Goal: Task Accomplishment & Management: Use online tool/utility

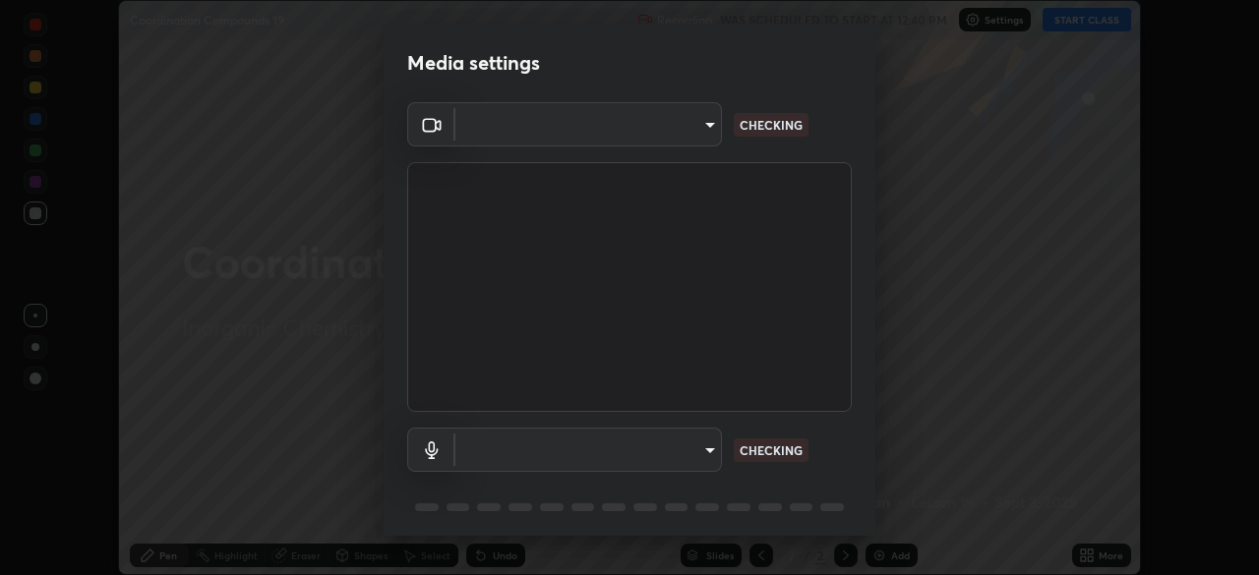
scroll to position [575, 1259]
type input "5a3b26b24554f8cf6e797ef24758c72d9ac35fc194b839c1ab14931f8614fd13"
click at [827, 208] on video at bounding box center [629, 287] width 445 height 250
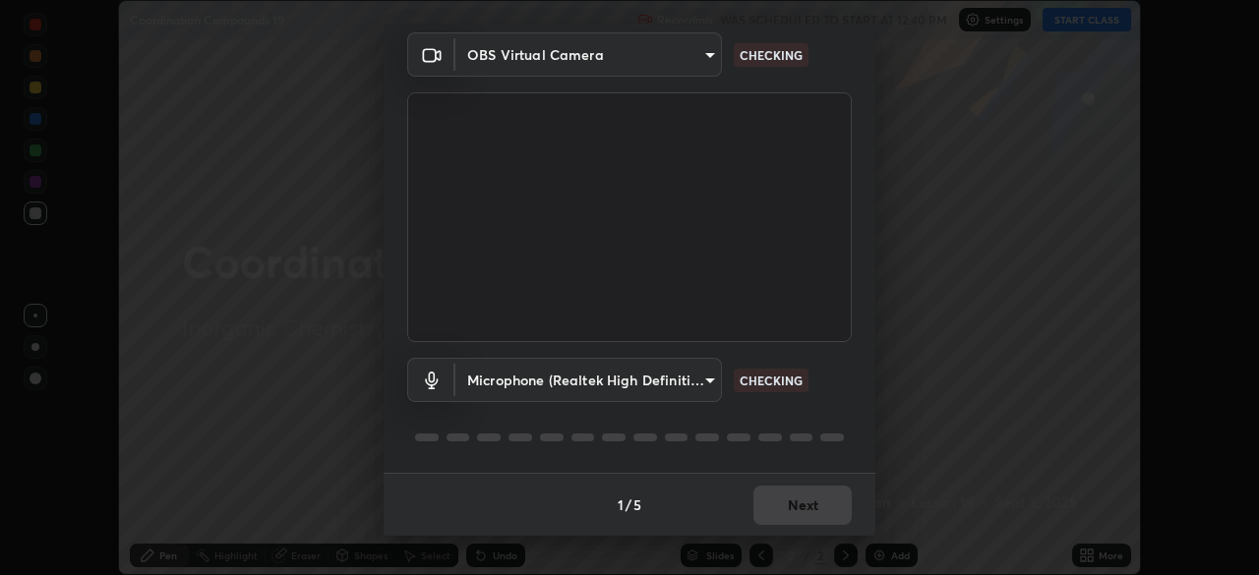
click at [529, 378] on body "Erase all Coordination Compounds 19 Recording WAS SCHEDULED TO START AT 12:40 P…" at bounding box center [629, 287] width 1259 height 575
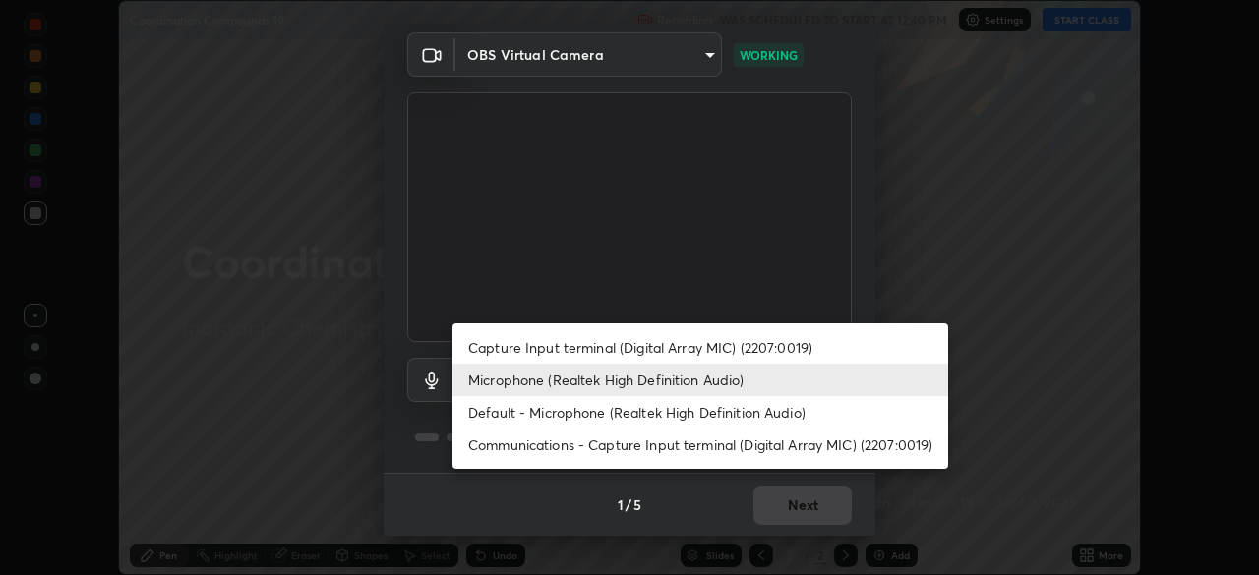
click at [545, 413] on li "Default - Microphone (Realtek High Definition Audio)" at bounding box center [700, 412] width 496 height 32
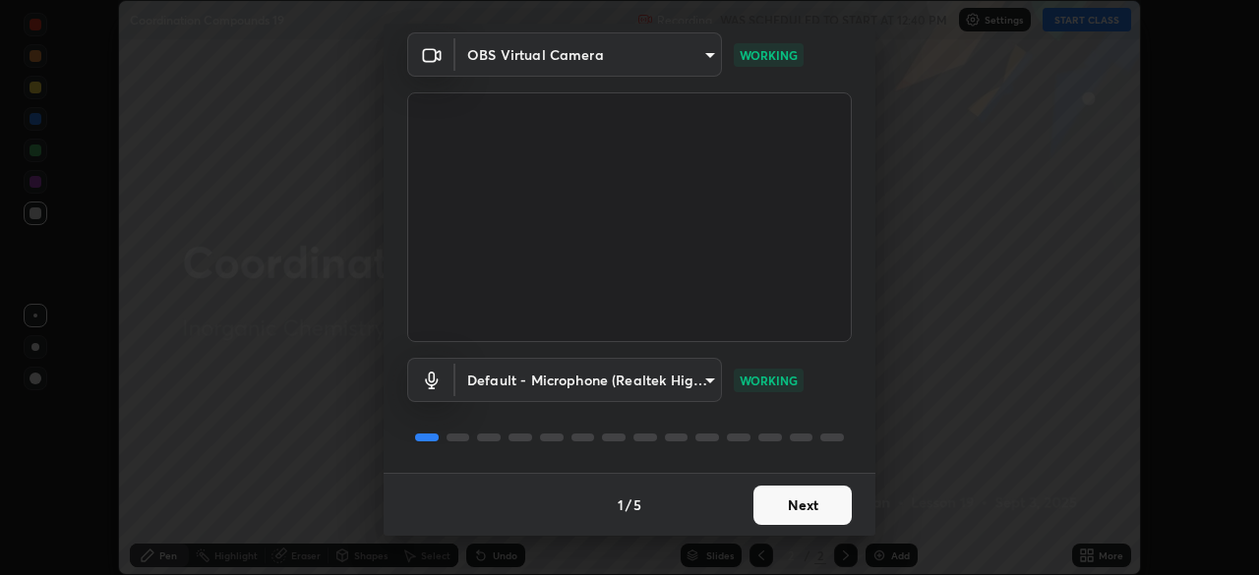
click at [556, 388] on body "Erase all Coordination Compounds 19 Recording WAS SCHEDULED TO START AT 12:40 P…" at bounding box center [629, 287] width 1259 height 575
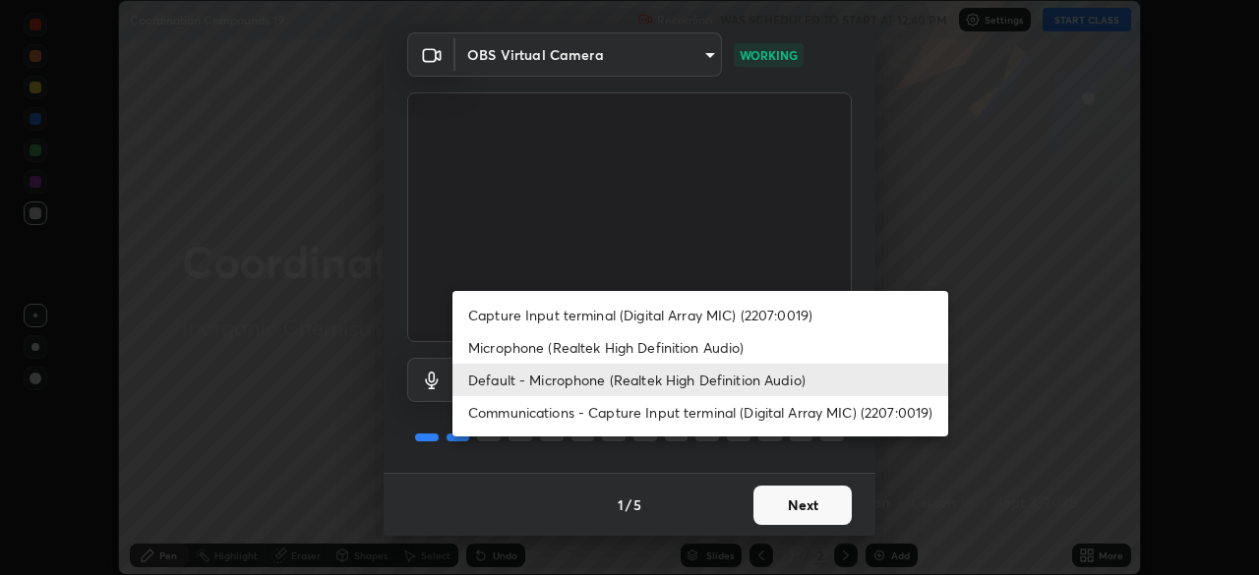
click at [538, 350] on li "Microphone (Realtek High Definition Audio)" at bounding box center [700, 347] width 496 height 32
type input "a2845f27f241d78e81142a5bcad2dd0661d1231b7acccdda9ee201247719edf7"
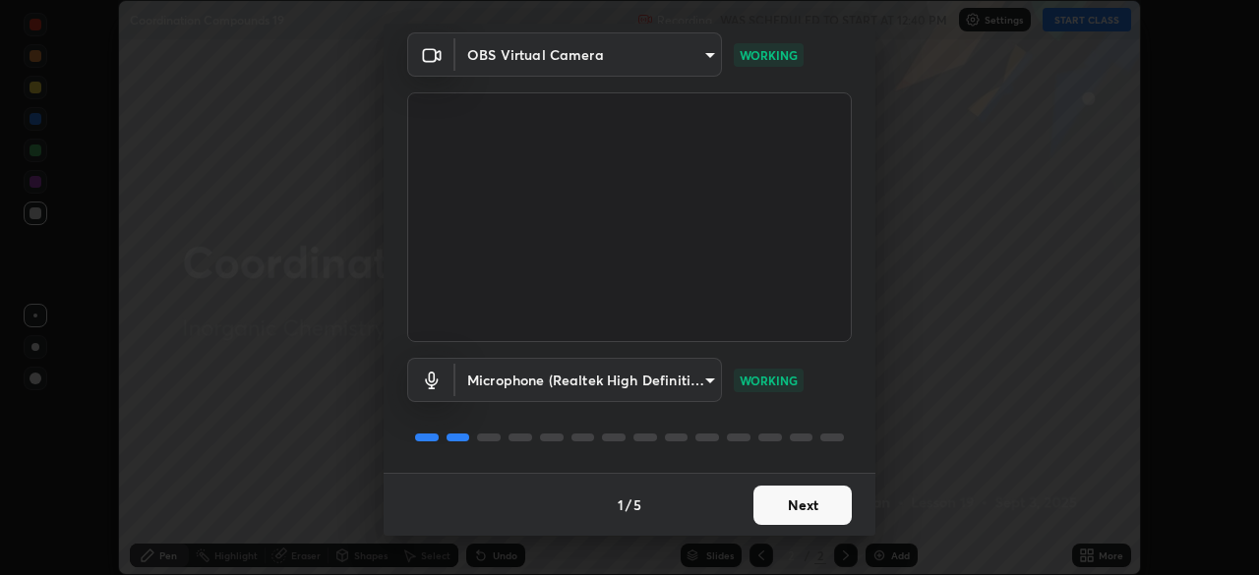
click at [823, 508] on button "Next" at bounding box center [802, 505] width 98 height 39
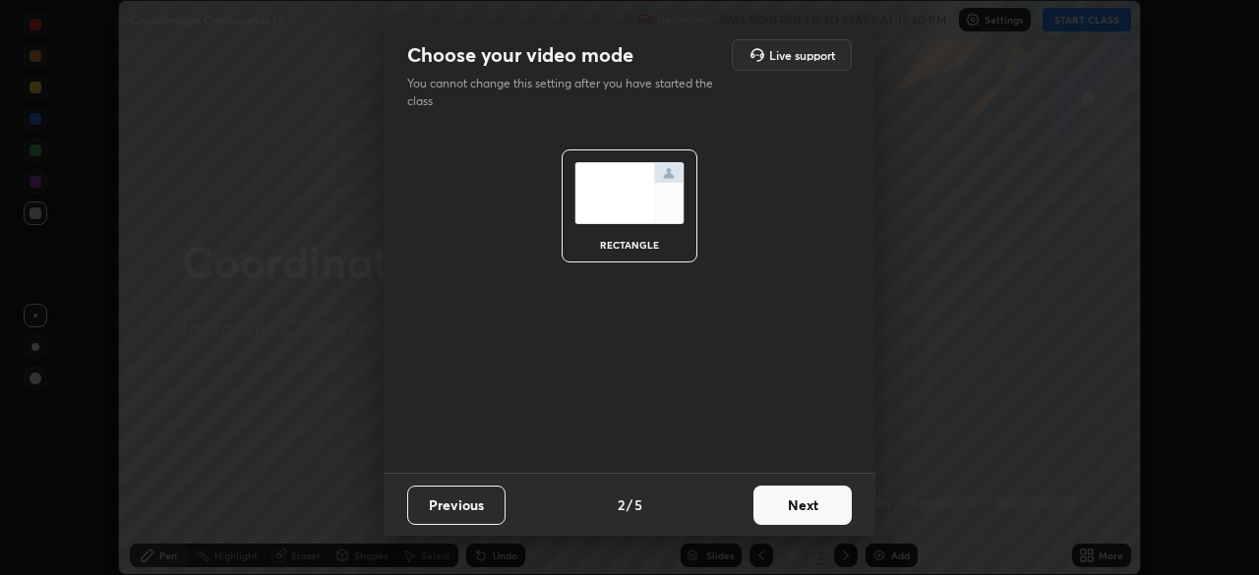
click at [823, 508] on button "Next" at bounding box center [802, 505] width 98 height 39
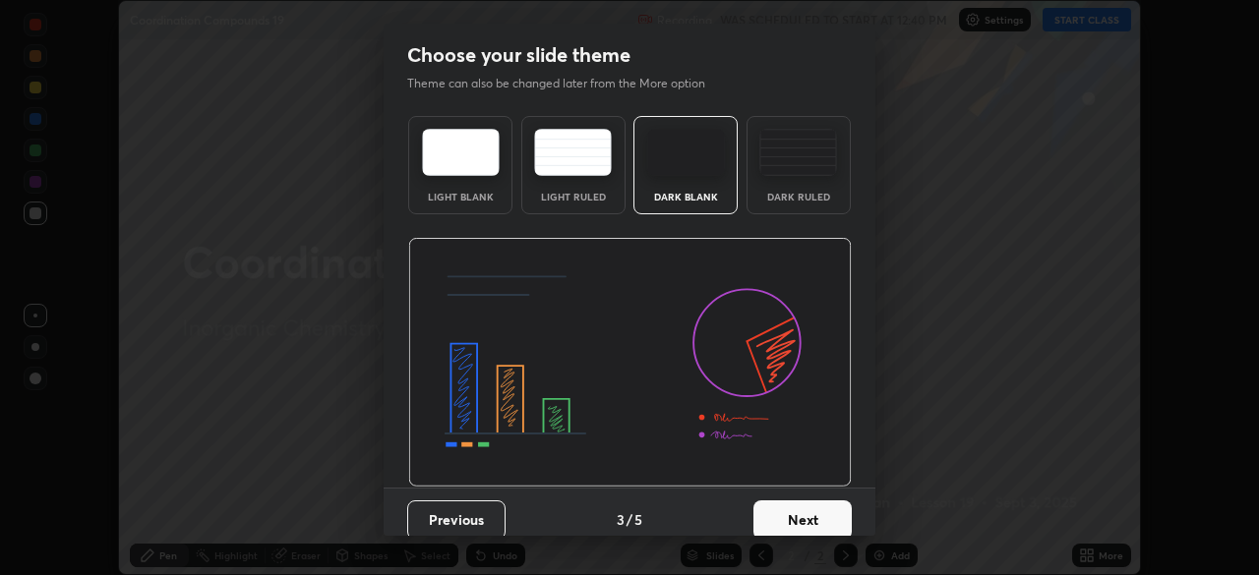
click at [832, 520] on button "Next" at bounding box center [802, 520] width 98 height 39
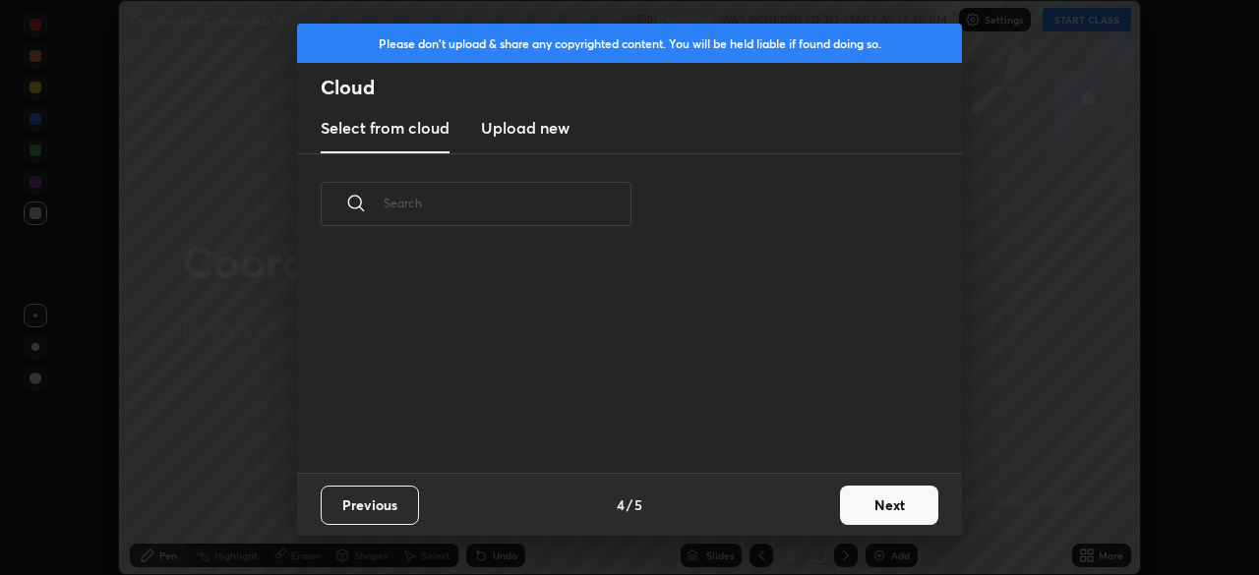
click at [864, 512] on button "Next" at bounding box center [889, 505] width 98 height 39
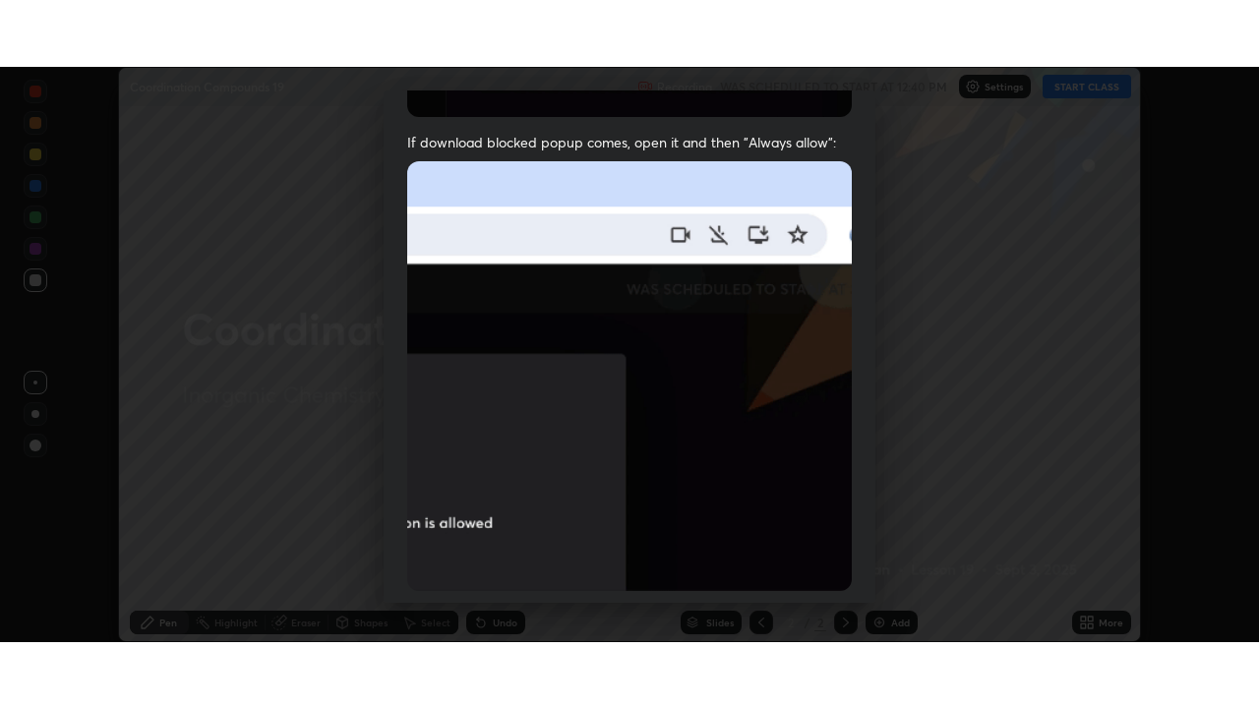
scroll to position [471, 0]
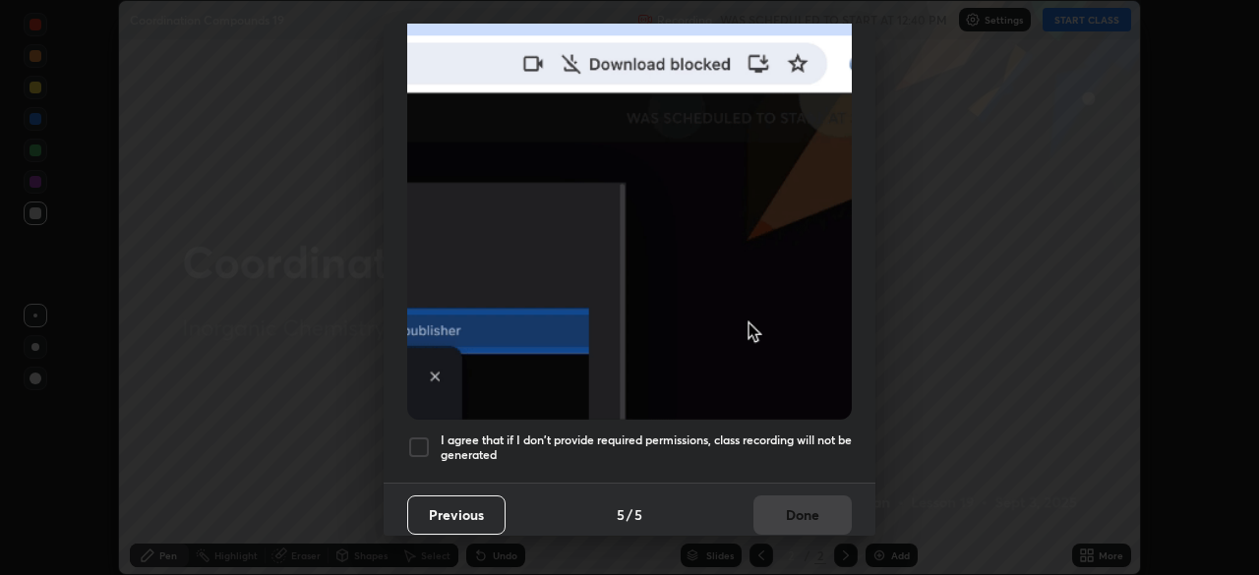
click at [420, 436] on div at bounding box center [419, 448] width 24 height 24
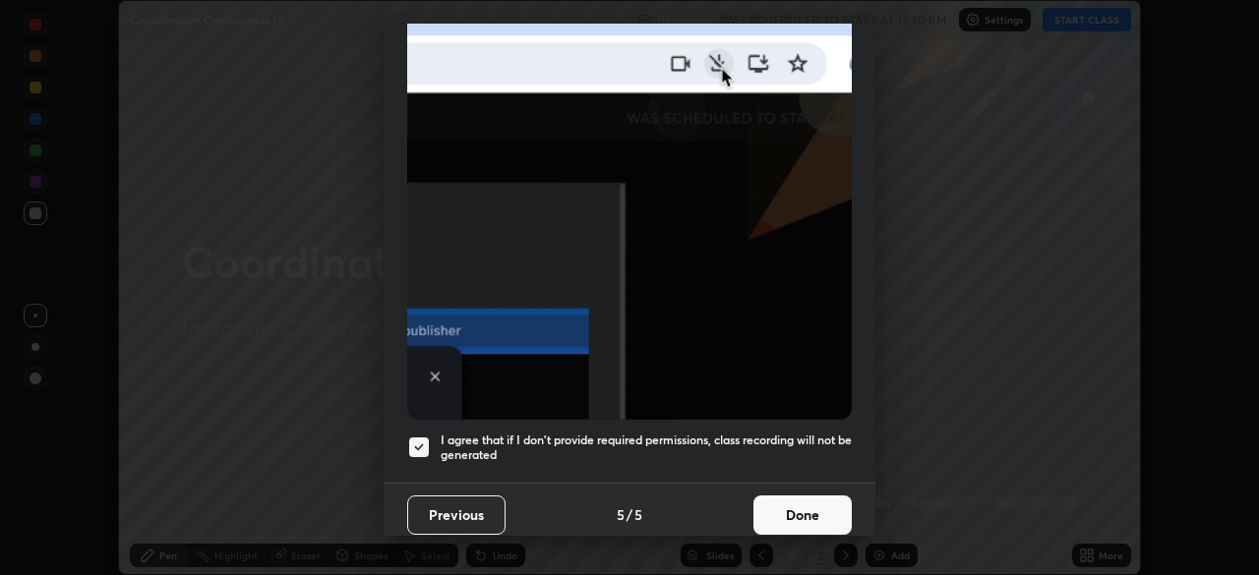
click at [800, 507] on button "Done" at bounding box center [802, 515] width 98 height 39
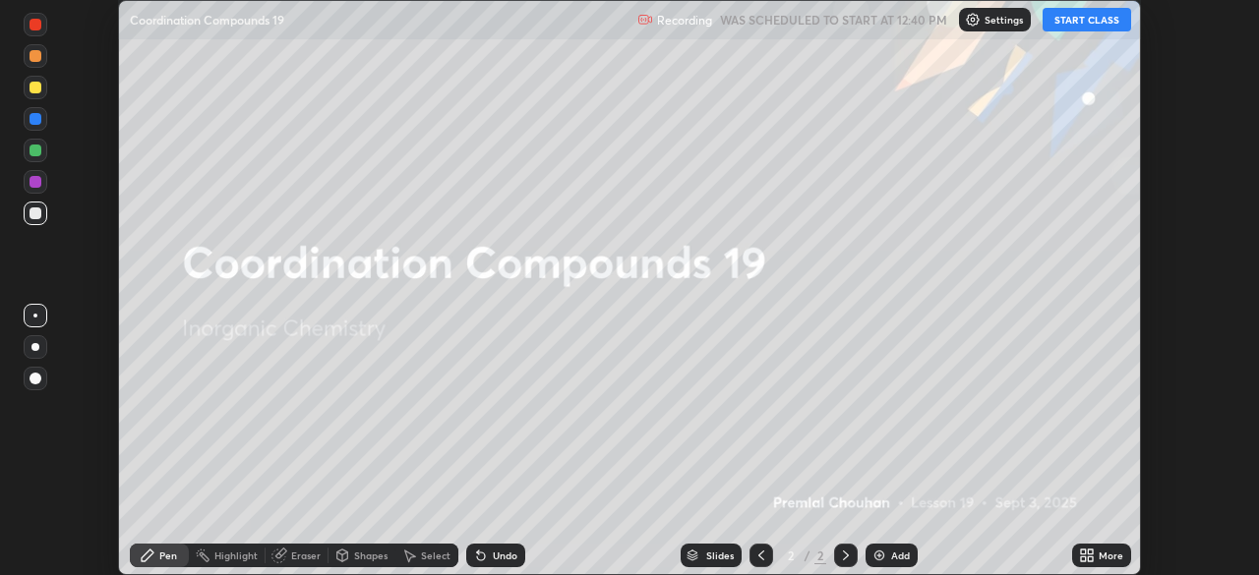
click at [1062, 23] on button "START CLASS" at bounding box center [1086, 20] width 89 height 24
click at [1088, 551] on icon at bounding box center [1090, 552] width 5 height 5
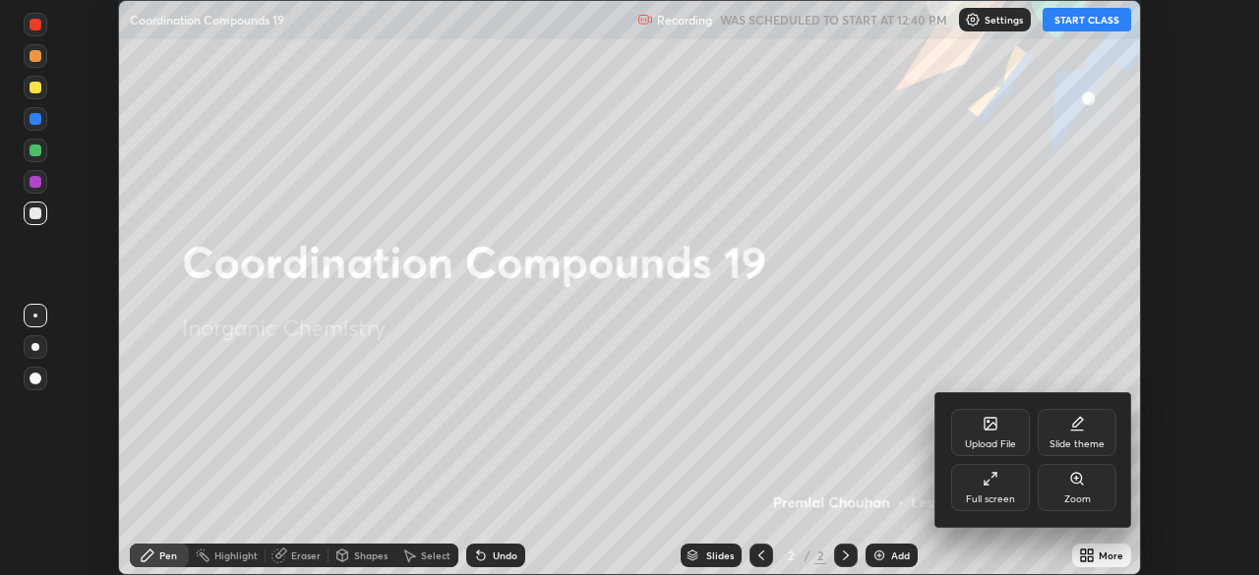
click at [984, 482] on icon at bounding box center [986, 483] width 4 height 4
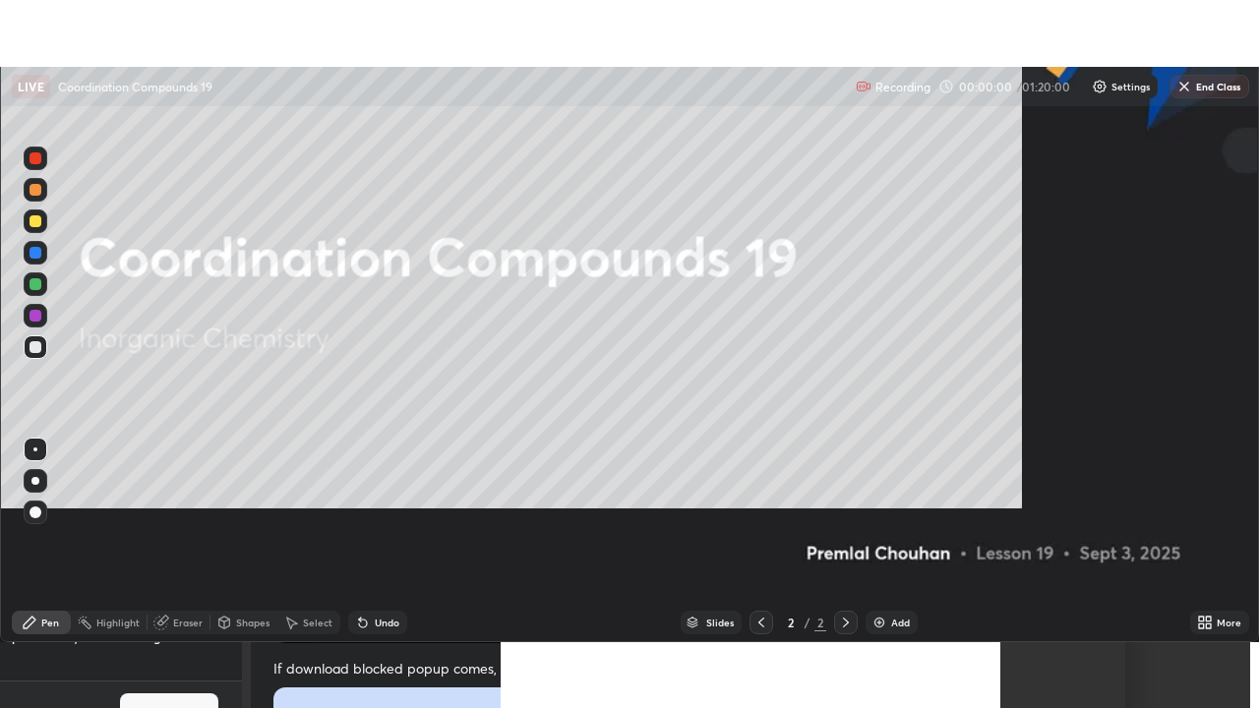
scroll to position [708, 1259]
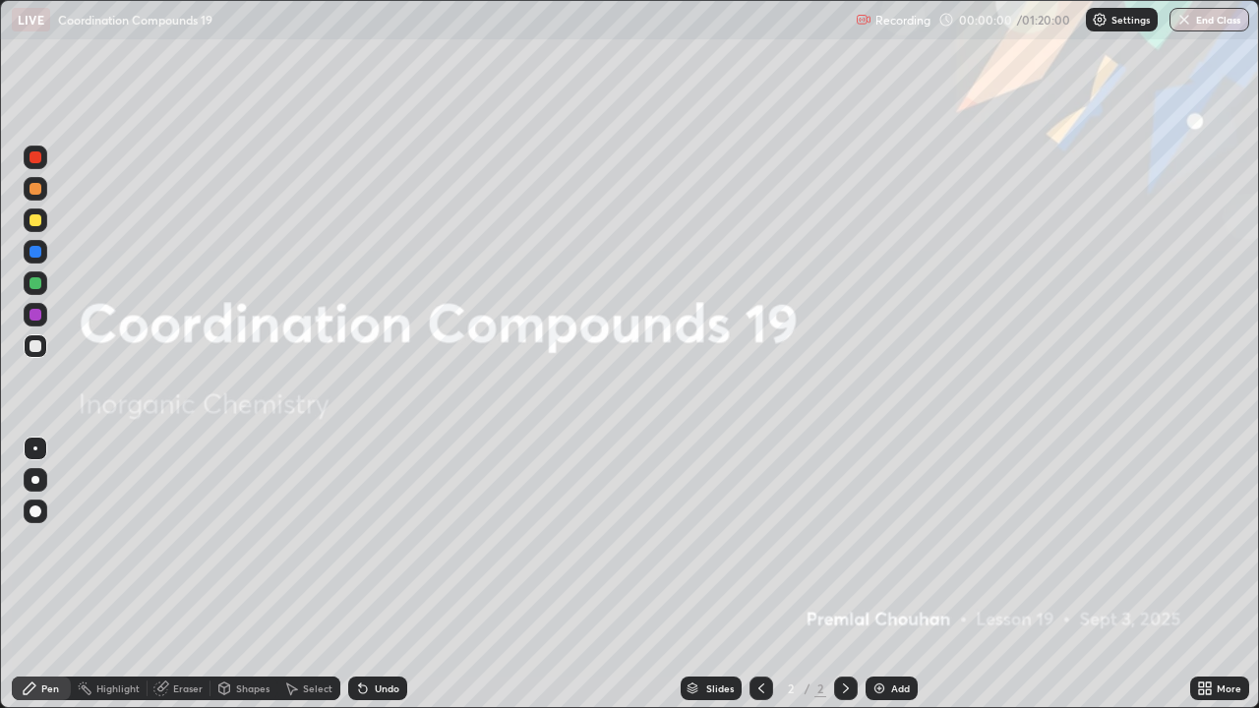
click at [877, 574] on img at bounding box center [879, 689] width 16 height 16
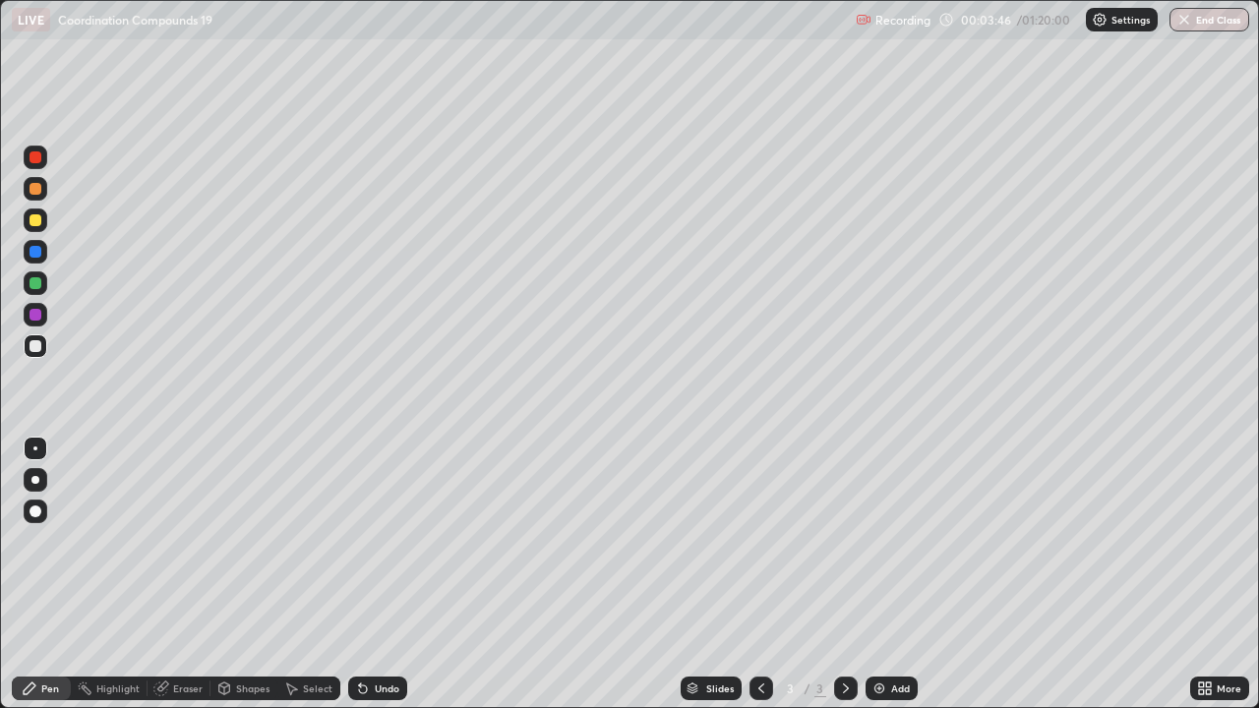
click at [38, 224] on div at bounding box center [36, 220] width 12 height 12
click at [35, 223] on div at bounding box center [36, 220] width 12 height 12
click at [183, 574] on div "Eraser" at bounding box center [188, 689] width 30 height 10
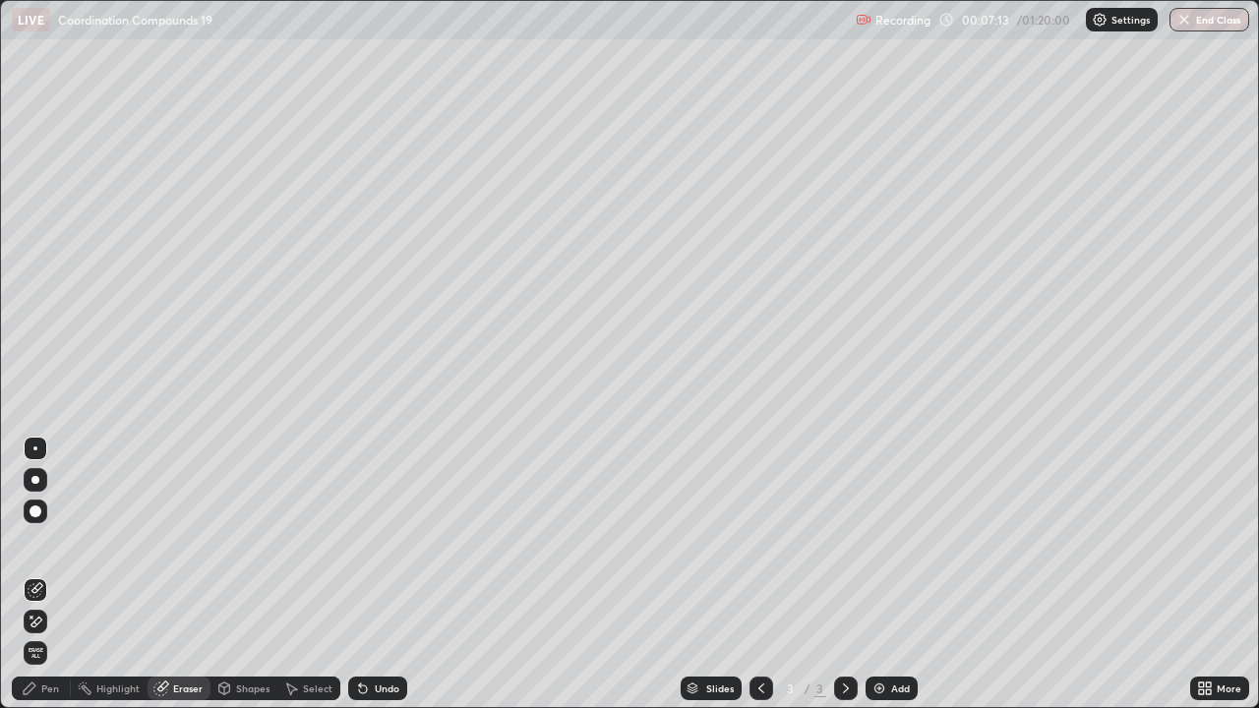
click at [47, 574] on div "Pen" at bounding box center [50, 689] width 18 height 10
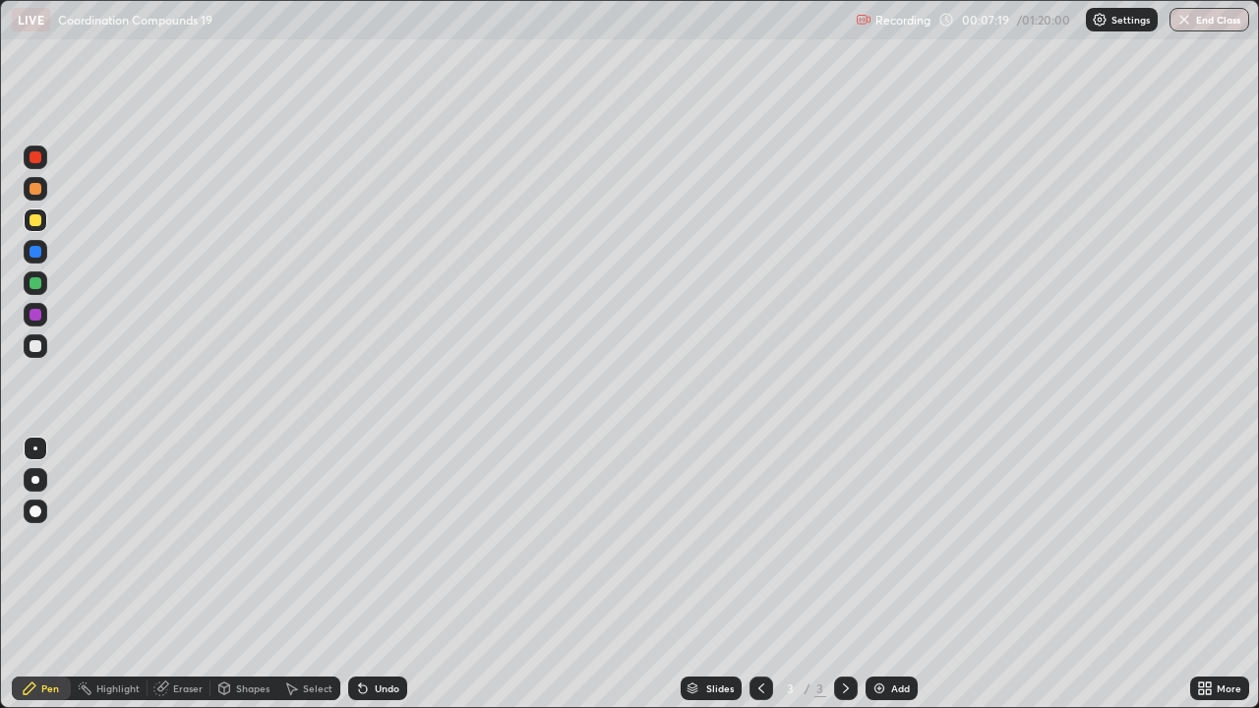
click at [35, 285] on div at bounding box center [36, 283] width 12 height 12
click at [36, 287] on div at bounding box center [36, 283] width 12 height 12
click at [32, 347] on div at bounding box center [36, 346] width 12 height 12
click at [31, 287] on div at bounding box center [36, 283] width 12 height 12
click at [35, 281] on div at bounding box center [36, 283] width 12 height 12
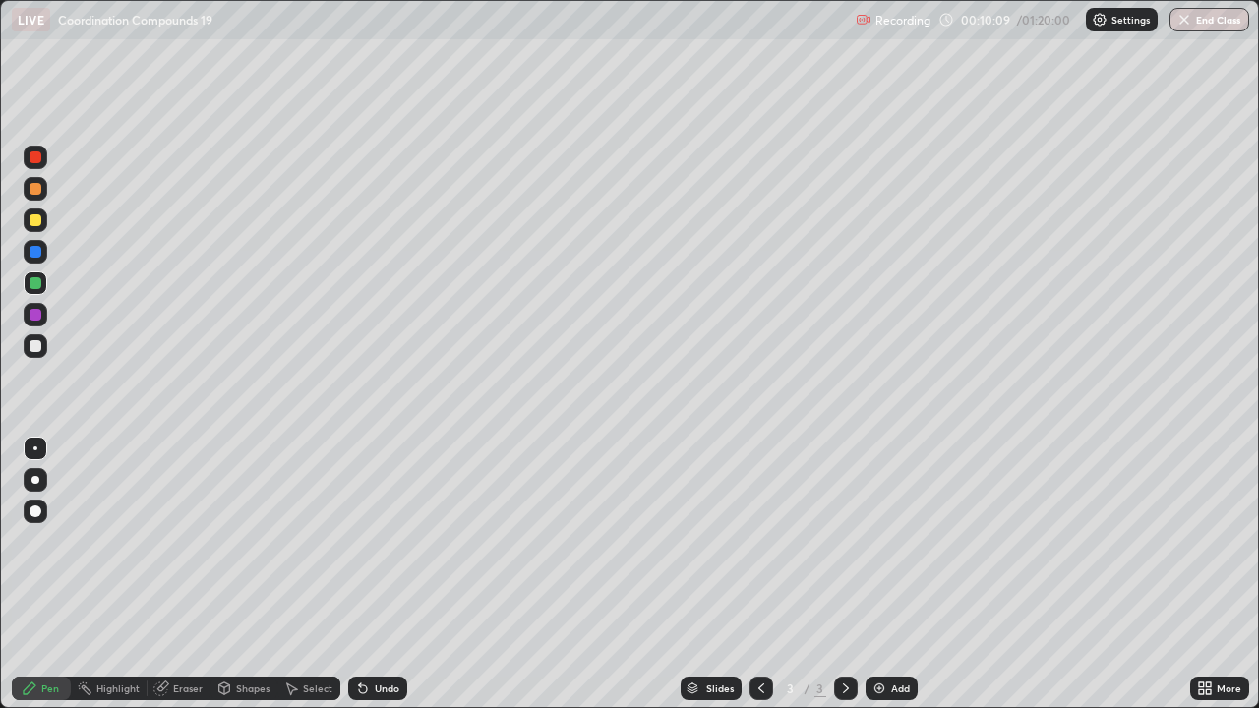
click at [35, 221] on div at bounding box center [36, 220] width 12 height 12
click at [33, 222] on div at bounding box center [36, 220] width 12 height 12
click at [32, 192] on div at bounding box center [36, 189] width 12 height 12
click at [865, 574] on div "Add" at bounding box center [891, 689] width 52 height 24
click at [179, 574] on div "Eraser" at bounding box center [188, 689] width 30 height 10
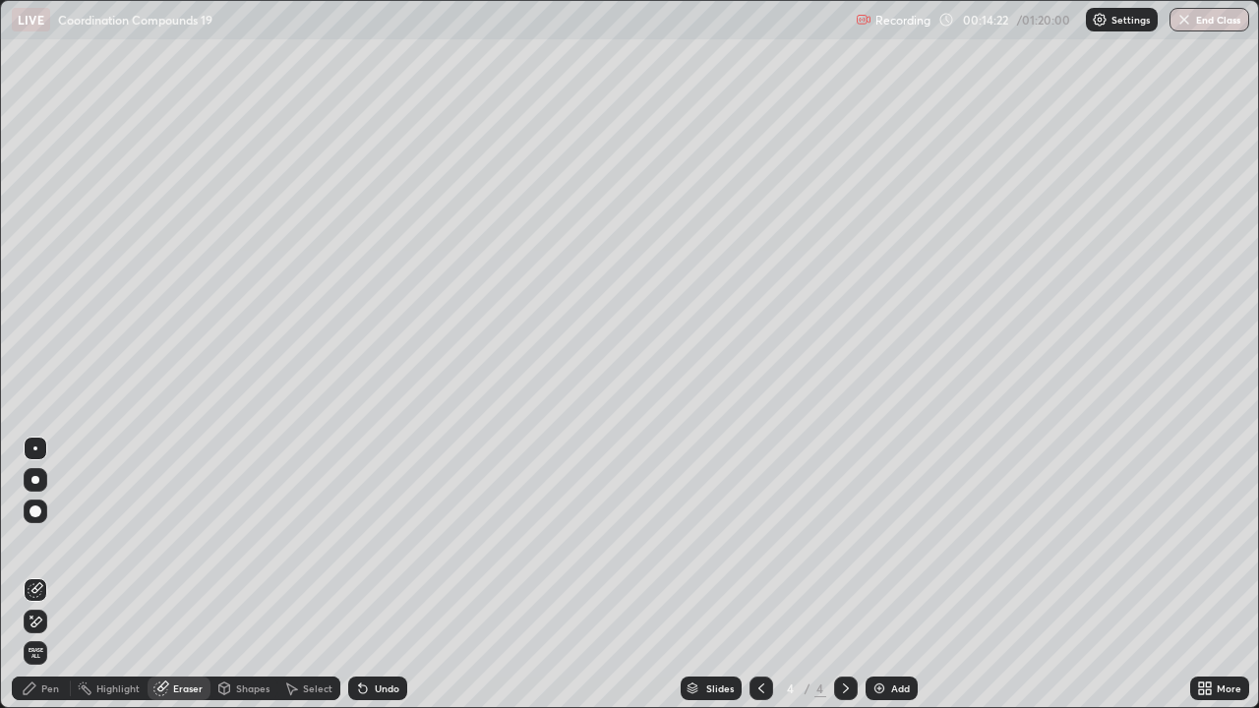
click at [64, 574] on div "Pen" at bounding box center [41, 689] width 59 height 24
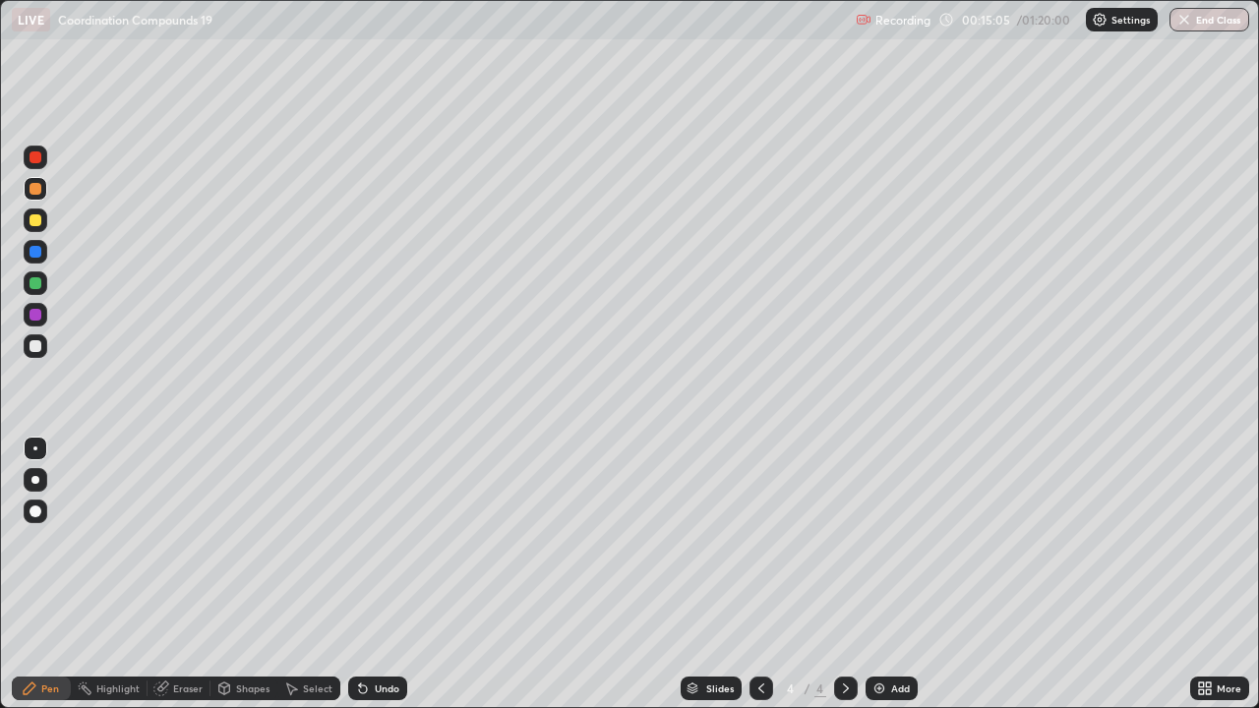
click at [36, 219] on div at bounding box center [36, 220] width 12 height 12
click at [35, 221] on div at bounding box center [36, 220] width 12 height 12
click at [32, 200] on div at bounding box center [36, 189] width 24 height 24
click at [36, 197] on div at bounding box center [36, 189] width 24 height 24
click at [32, 283] on div at bounding box center [36, 283] width 12 height 12
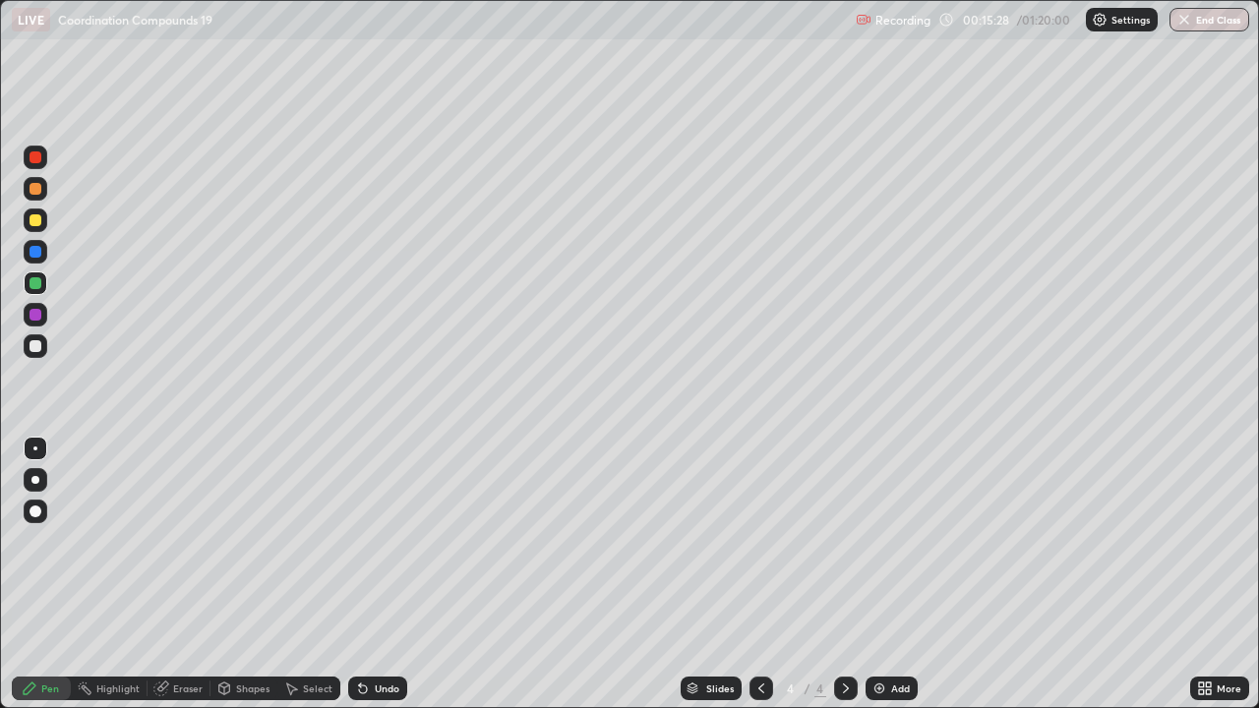
click at [36, 279] on div at bounding box center [36, 283] width 12 height 12
click at [182, 574] on div "Eraser" at bounding box center [188, 689] width 30 height 10
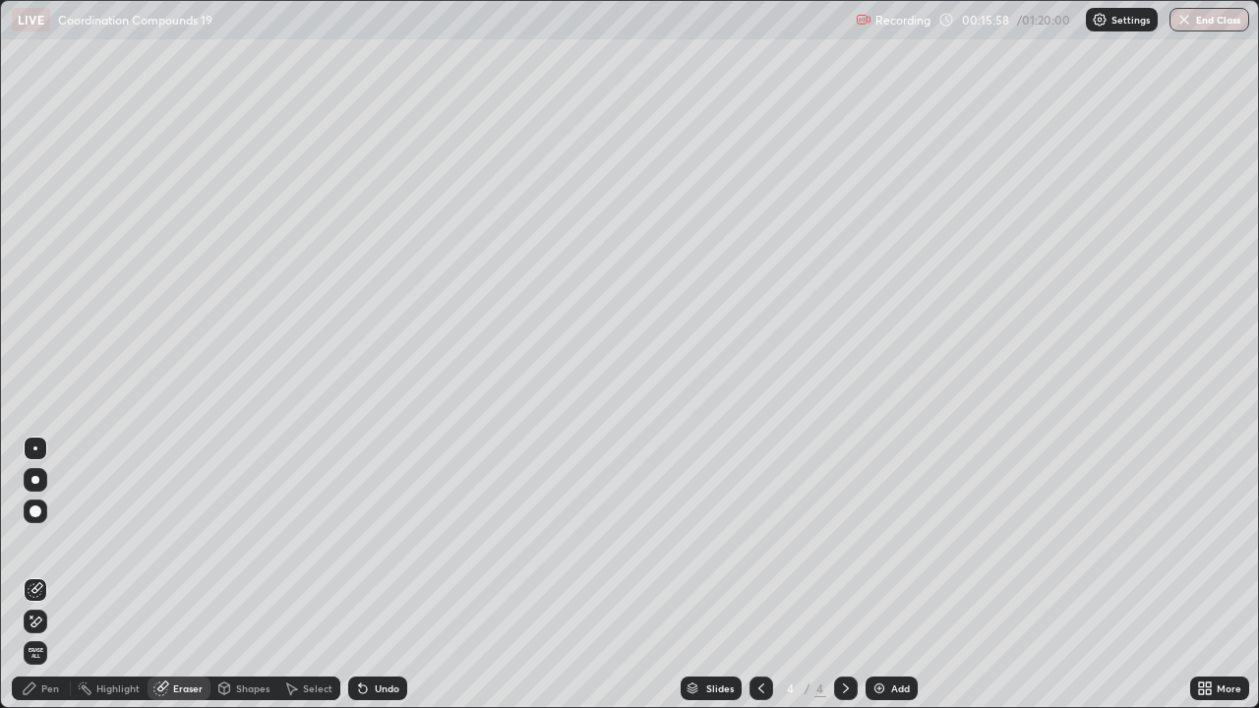
click at [52, 574] on div "Pen" at bounding box center [50, 689] width 18 height 10
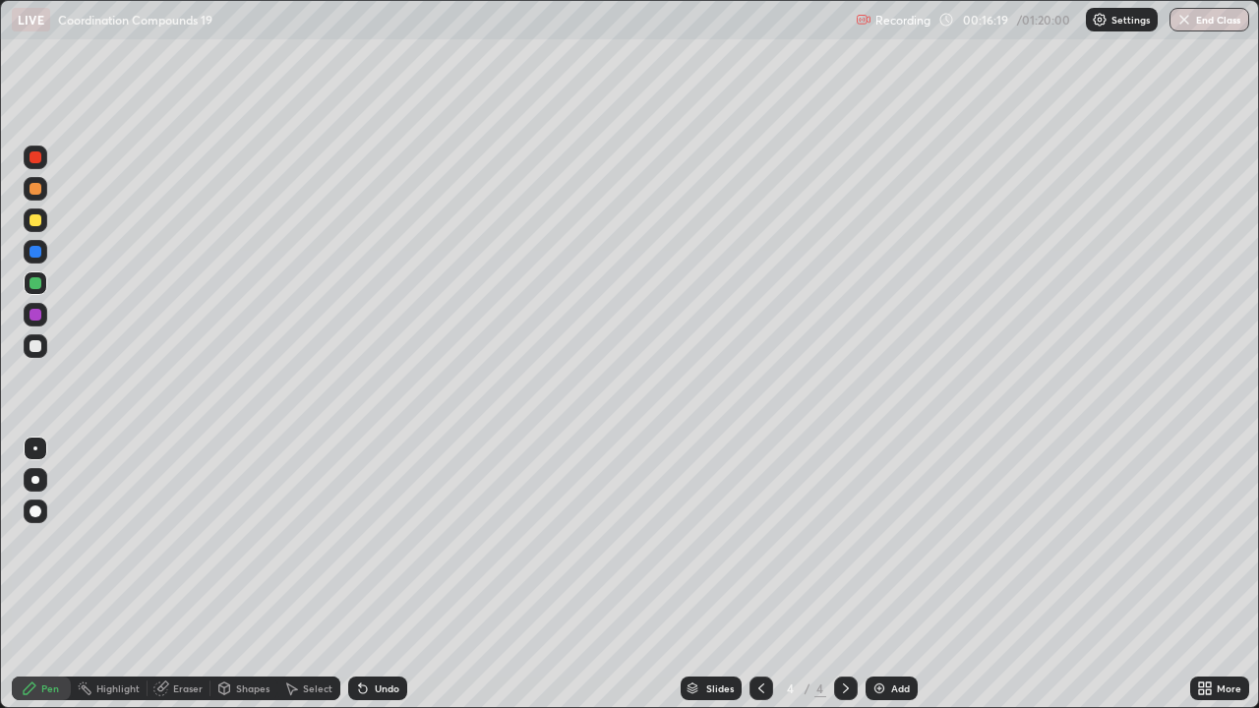
click at [182, 574] on div "Eraser" at bounding box center [188, 689] width 30 height 10
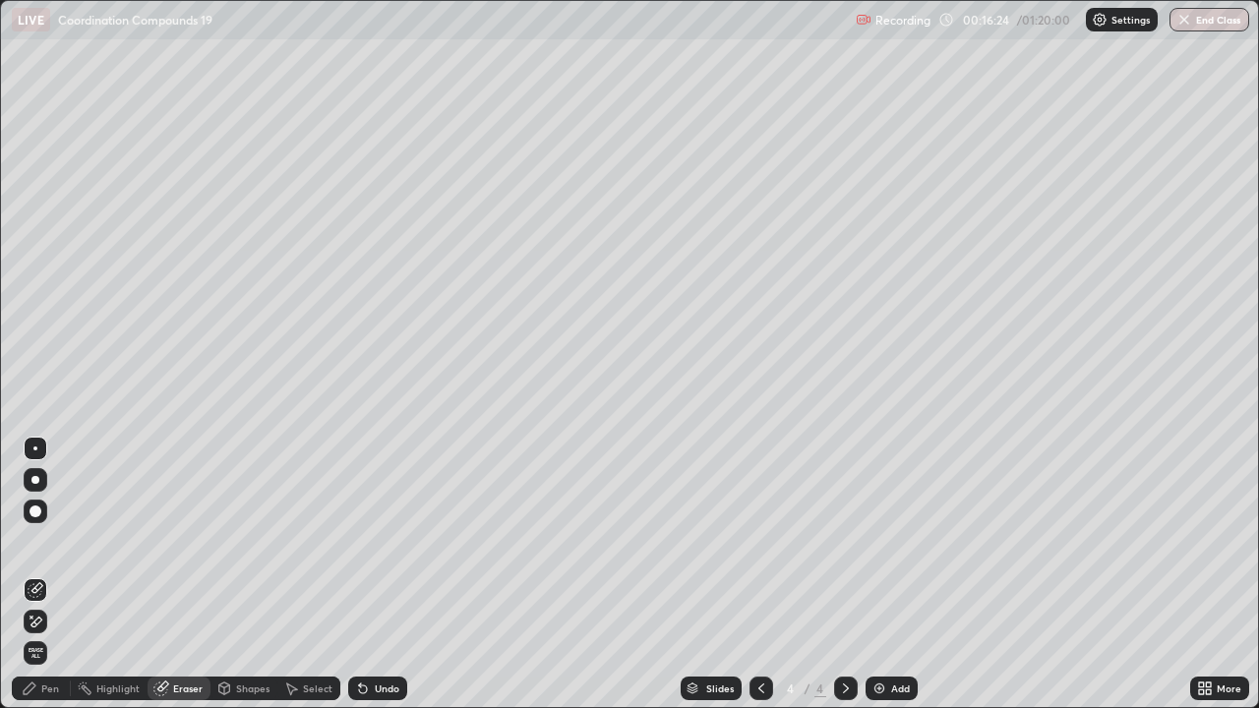
click at [55, 574] on div "Pen" at bounding box center [50, 689] width 18 height 10
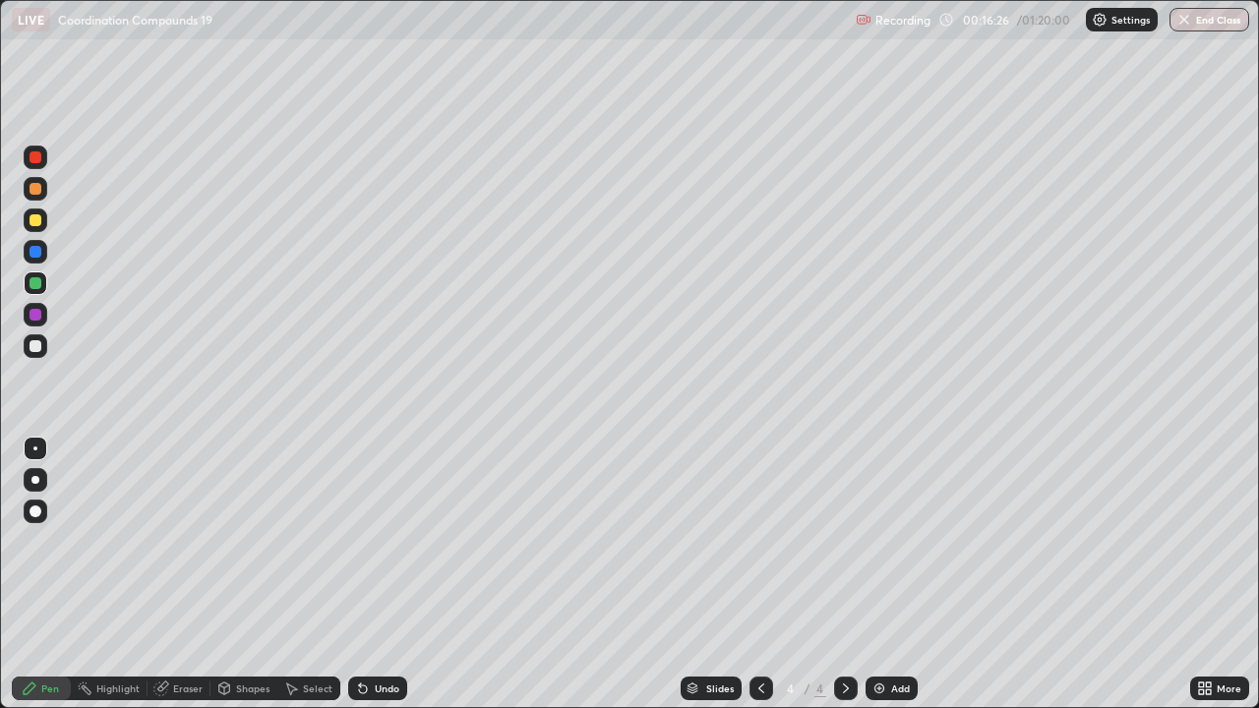
click at [193, 574] on div "Eraser" at bounding box center [188, 689] width 30 height 10
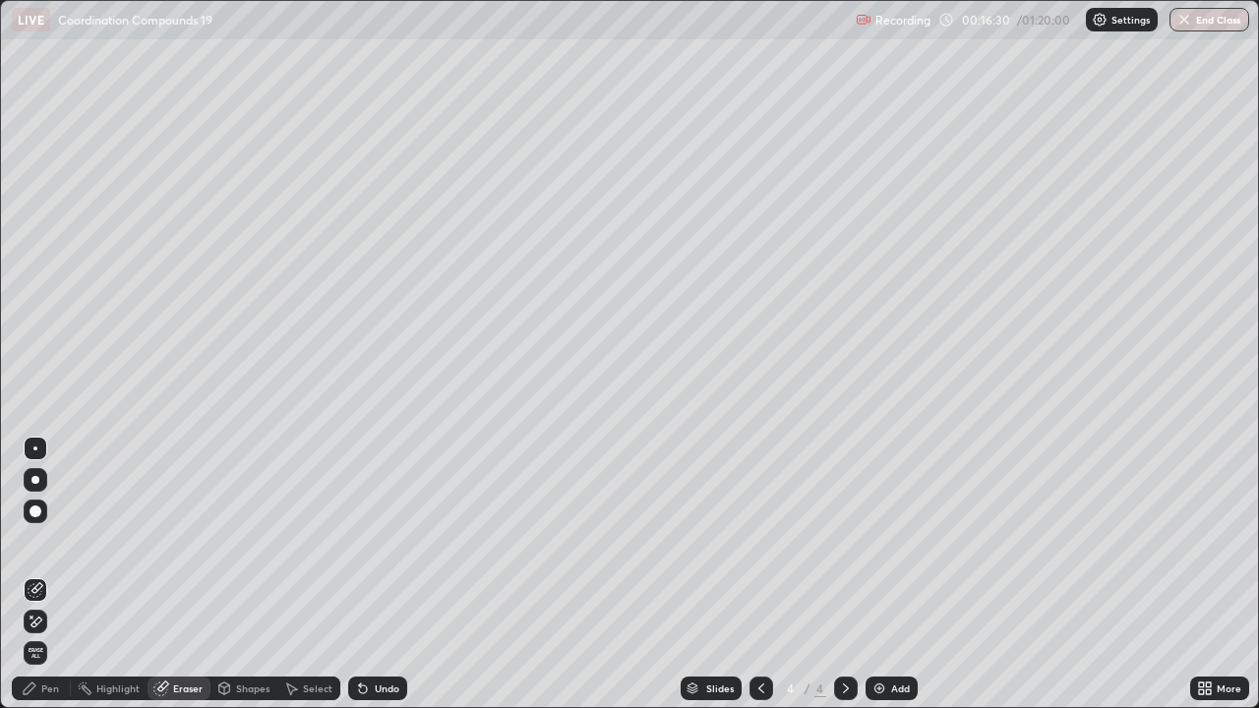
click at [54, 574] on div "Pen" at bounding box center [50, 689] width 18 height 10
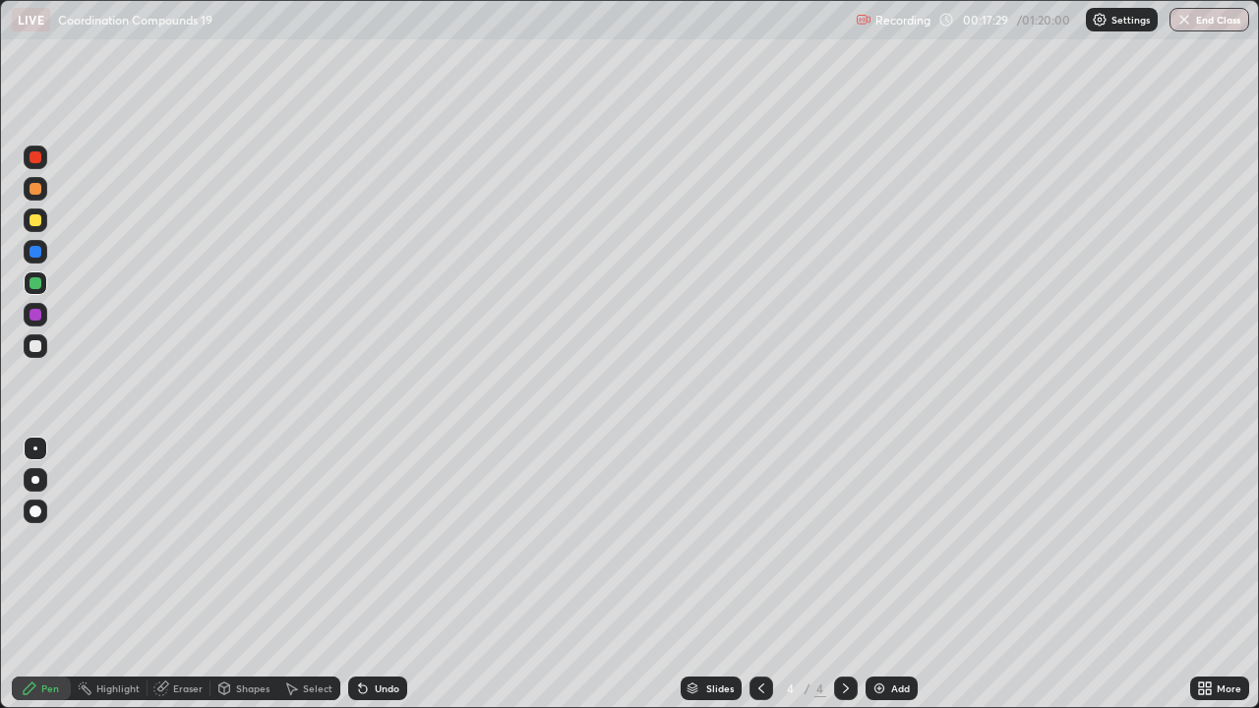
click at [33, 223] on div at bounding box center [36, 220] width 12 height 12
click at [32, 224] on div at bounding box center [36, 220] width 12 height 12
click at [31, 285] on div at bounding box center [36, 283] width 12 height 12
click at [32, 279] on div at bounding box center [36, 283] width 12 height 12
click at [42, 229] on div at bounding box center [36, 220] width 24 height 24
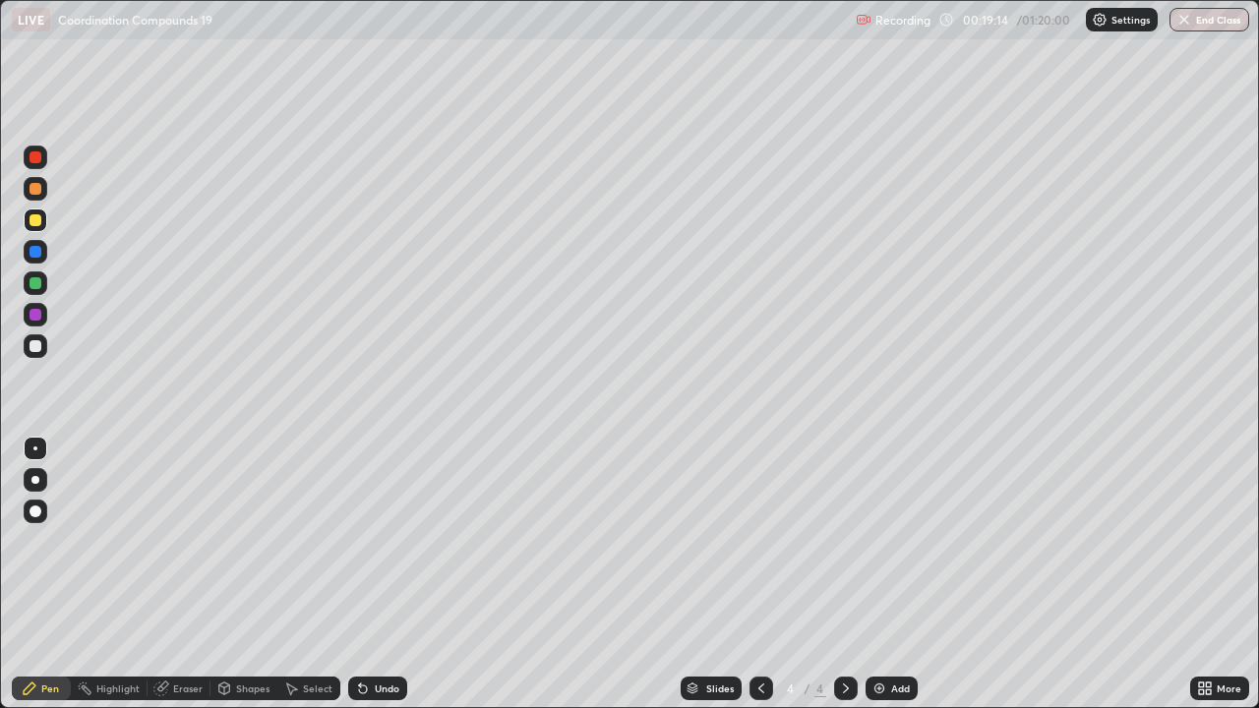
click at [47, 225] on div at bounding box center [35, 220] width 31 height 31
click at [51, 430] on div "Erase all" at bounding box center [35, 353] width 47 height 629
click at [54, 430] on div "Erase all" at bounding box center [35, 353] width 47 height 629
click at [58, 430] on div "Erase all" at bounding box center [35, 353] width 47 height 629
click at [53, 432] on div "Erase all" at bounding box center [35, 353] width 47 height 629
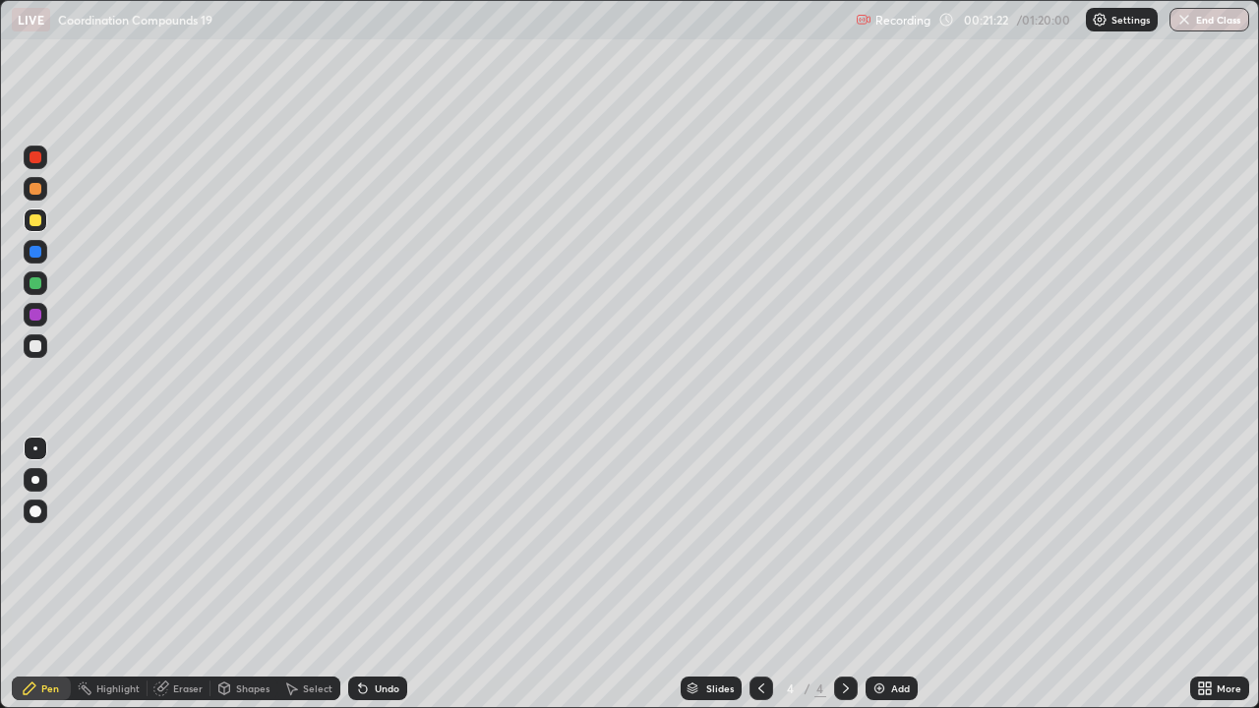
click at [33, 345] on div at bounding box center [36, 346] width 12 height 12
click at [183, 574] on div "Eraser" at bounding box center [188, 689] width 30 height 10
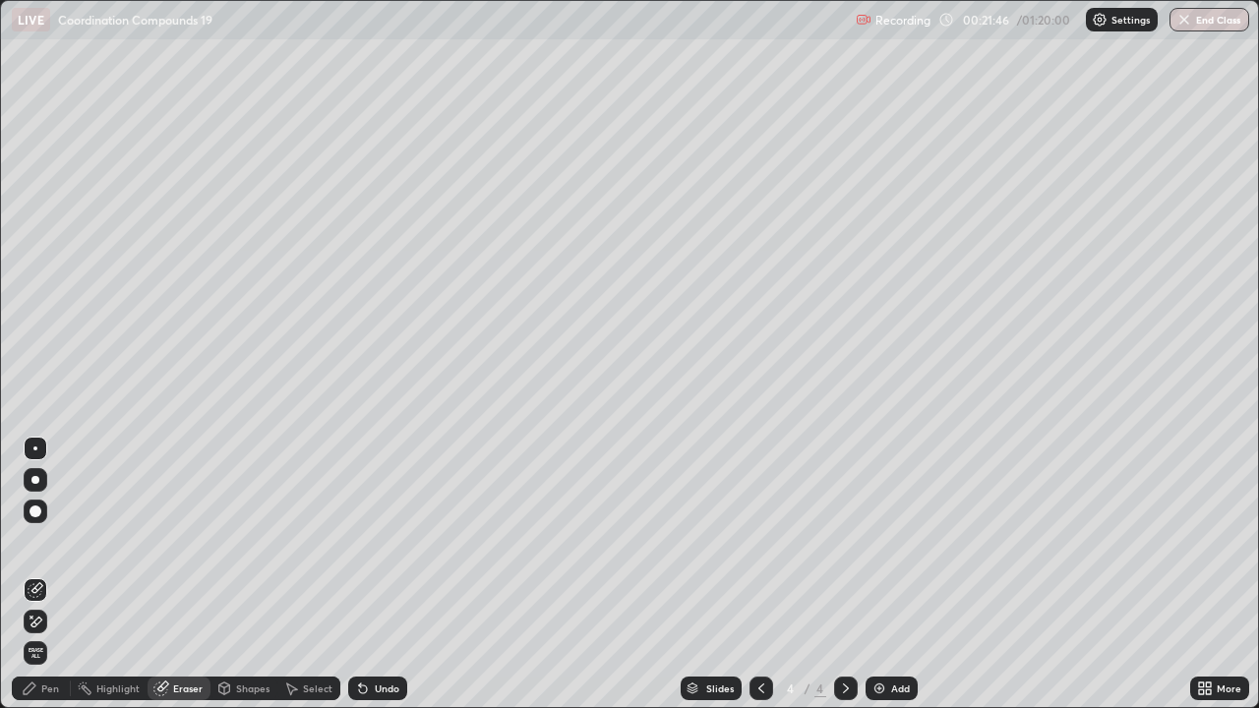
click at [51, 574] on div "Pen" at bounding box center [50, 689] width 18 height 10
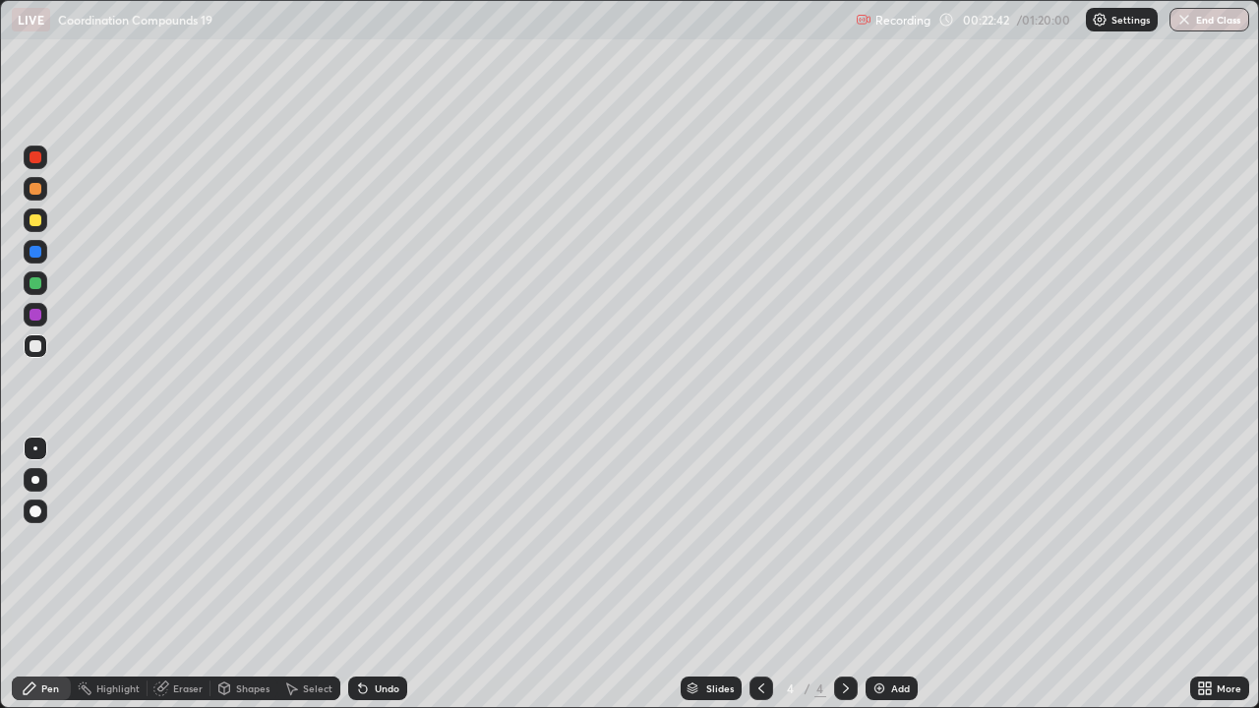
click at [187, 574] on div "Eraser" at bounding box center [188, 689] width 30 height 10
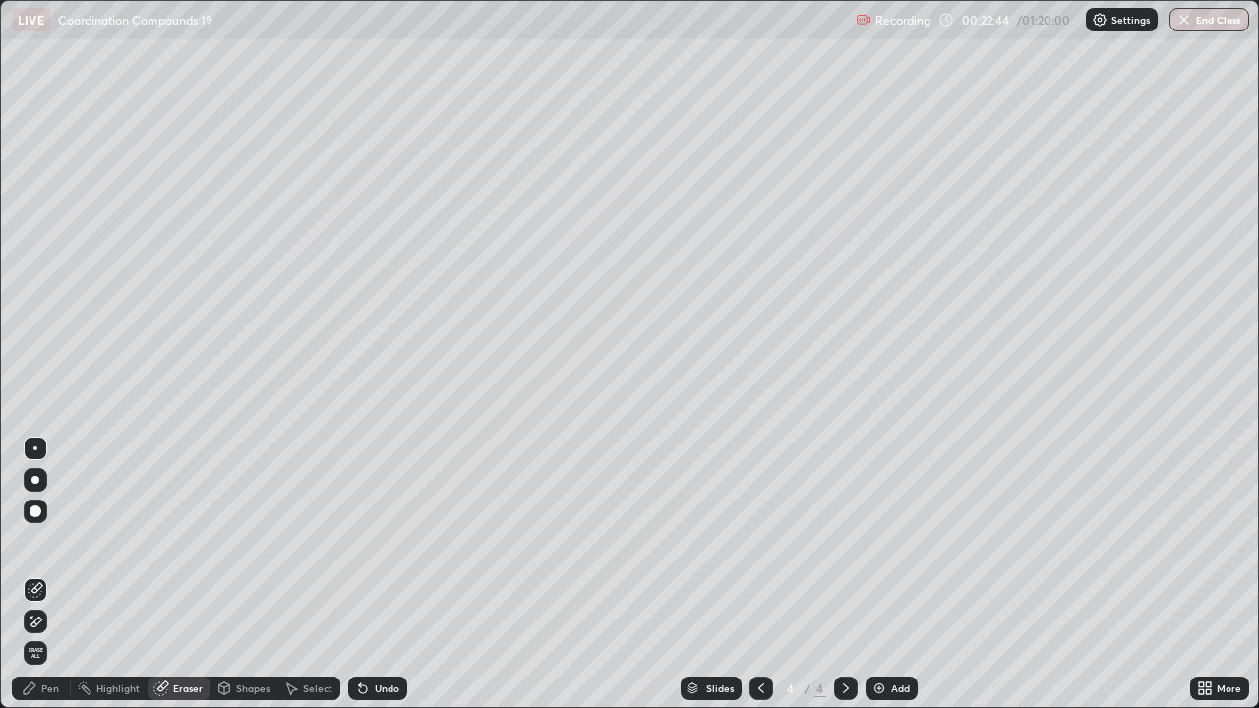
click at [45, 574] on div "Pen" at bounding box center [50, 689] width 18 height 10
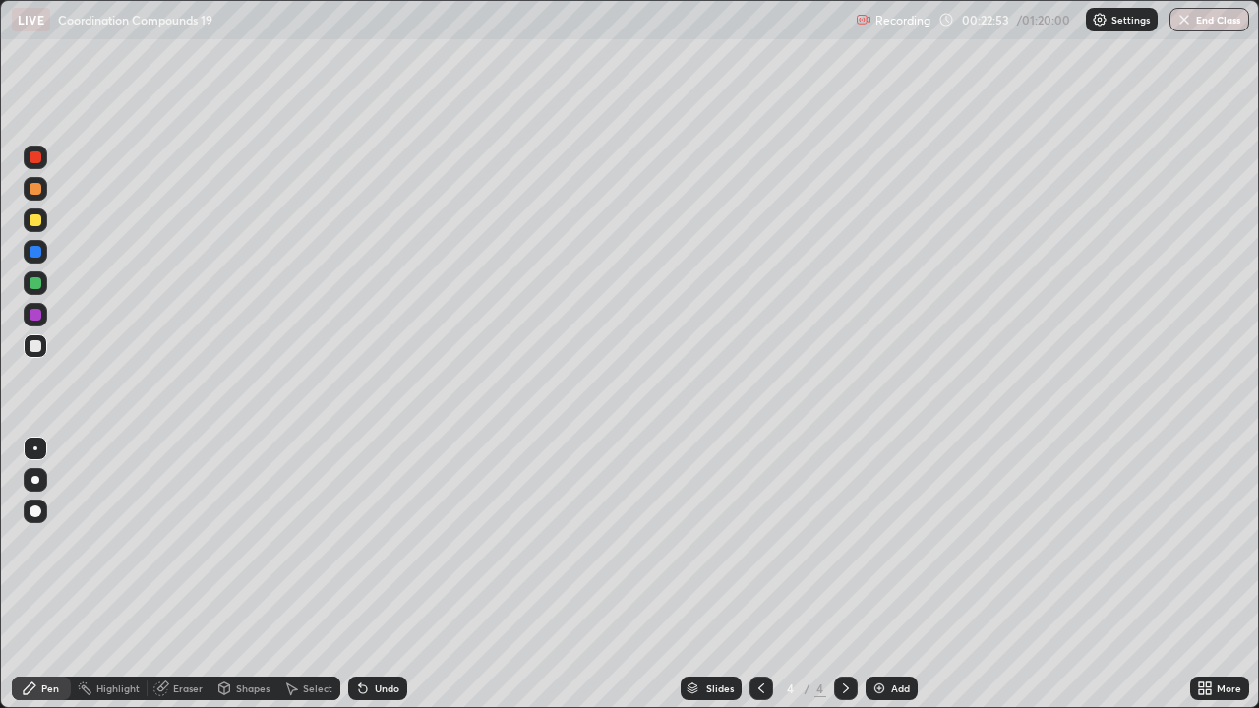
click at [175, 574] on div "Eraser" at bounding box center [188, 689] width 30 height 10
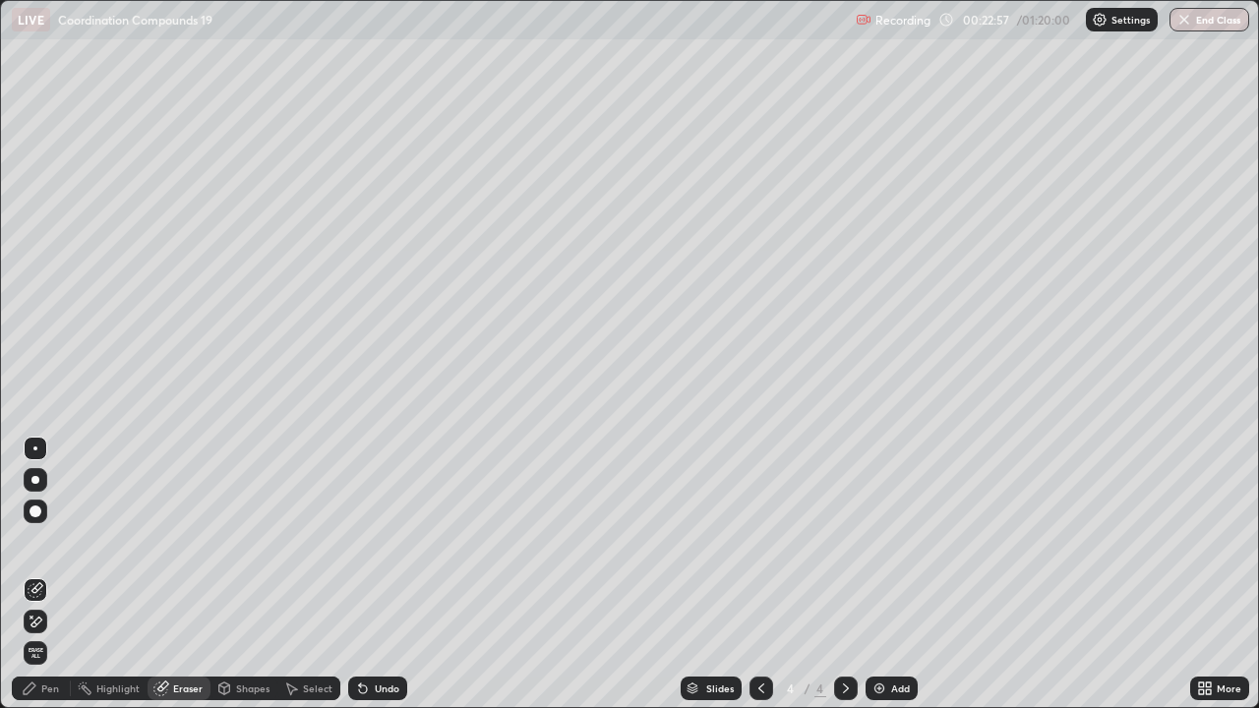
click at [60, 574] on div "Pen" at bounding box center [41, 689] width 59 height 24
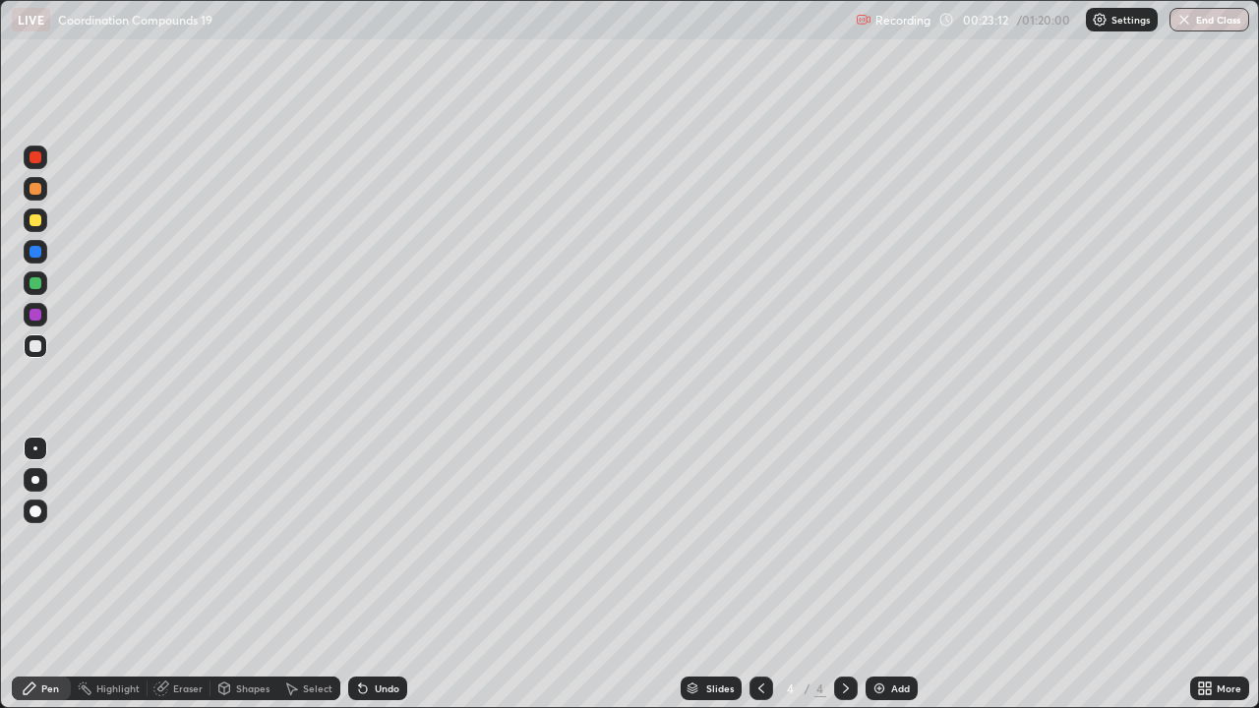
click at [33, 220] on div at bounding box center [36, 220] width 12 height 12
click at [32, 222] on div at bounding box center [36, 220] width 12 height 12
click at [30, 286] on div at bounding box center [36, 283] width 12 height 12
click at [31, 289] on div at bounding box center [36, 283] width 24 height 24
click at [871, 574] on img at bounding box center [879, 689] width 16 height 16
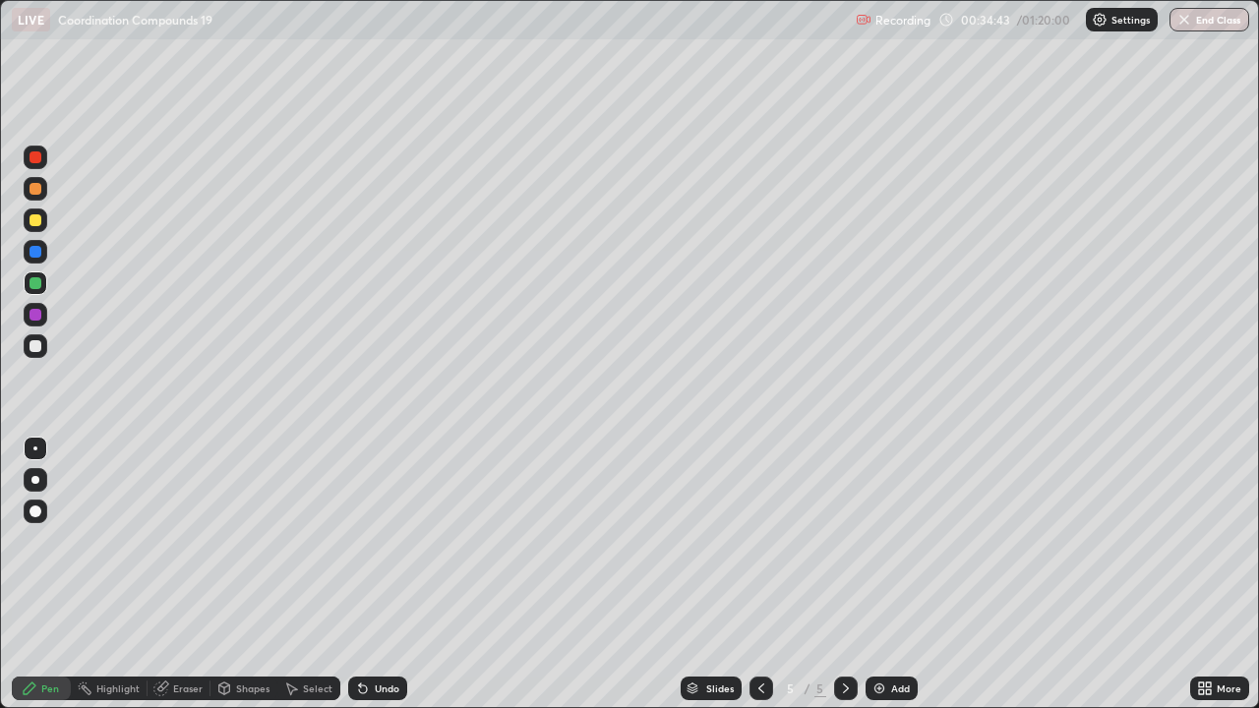
click at [36, 194] on div at bounding box center [36, 189] width 12 height 12
click at [35, 190] on div at bounding box center [36, 189] width 12 height 12
click at [750, 574] on div at bounding box center [761, 689] width 24 height 24
click at [835, 574] on div at bounding box center [846, 689] width 24 height 24
click at [186, 574] on div "Eraser" at bounding box center [188, 689] width 30 height 10
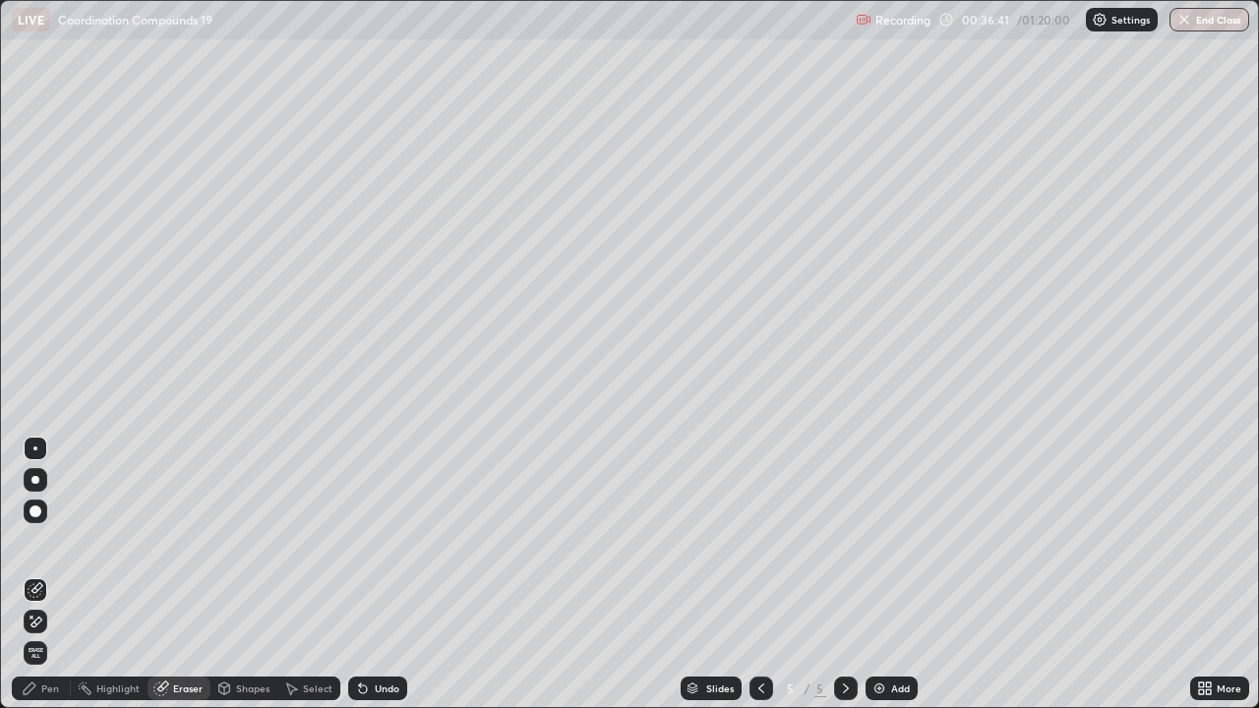
click at [58, 574] on div "Pen" at bounding box center [41, 689] width 59 height 24
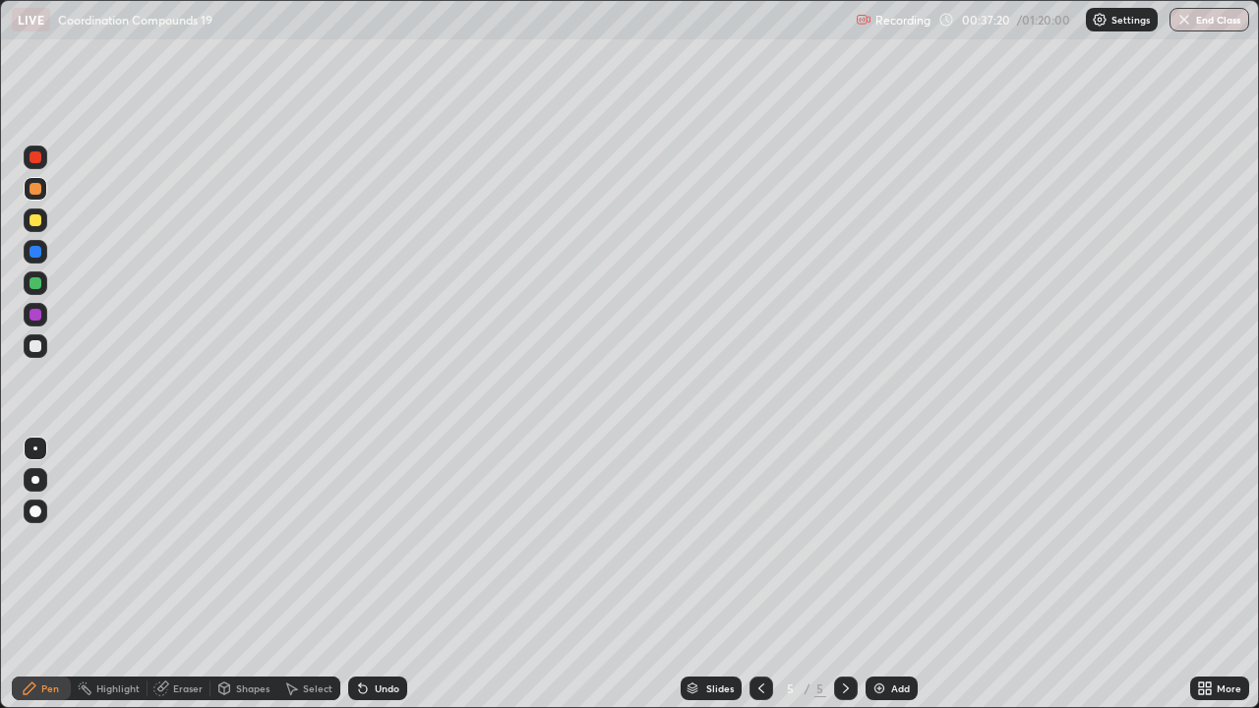
click at [187, 574] on div "Eraser" at bounding box center [179, 689] width 63 height 24
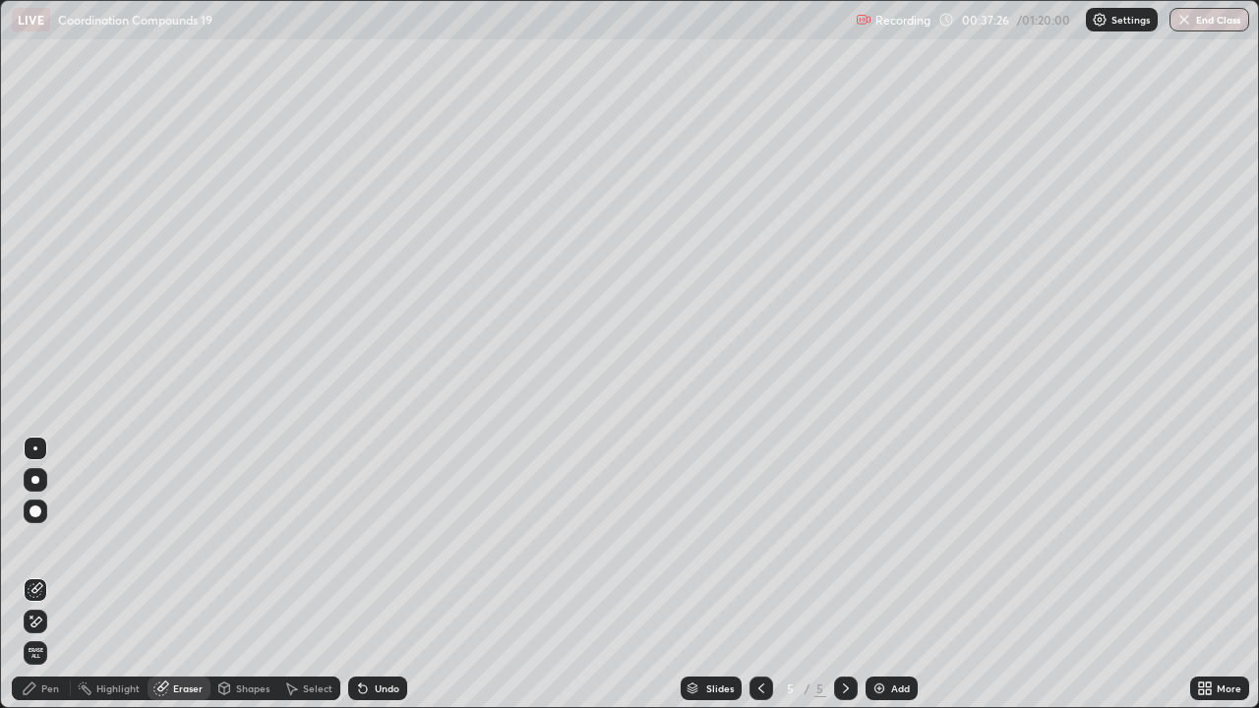
click at [49, 574] on div "Pen" at bounding box center [50, 689] width 18 height 10
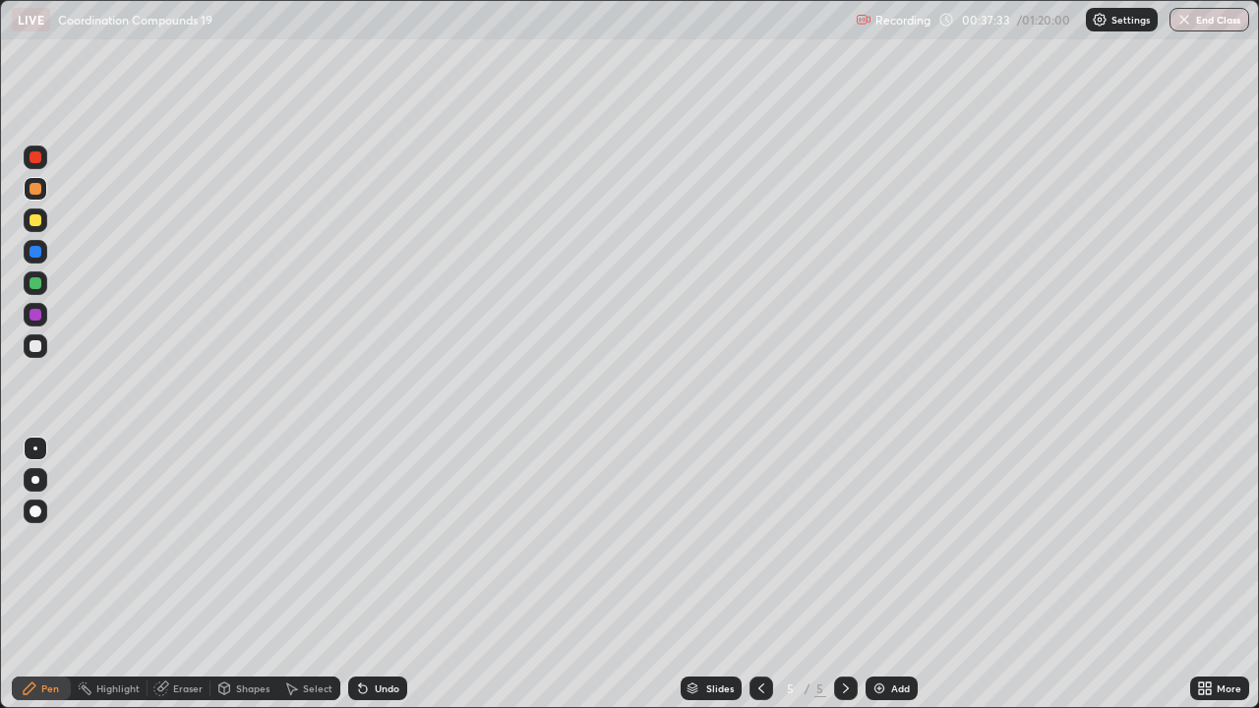
click at [35, 190] on div at bounding box center [36, 189] width 12 height 12
click at [36, 191] on div at bounding box center [36, 189] width 12 height 12
click at [124, 574] on div "Highlight" at bounding box center [117, 689] width 43 height 10
click at [183, 574] on div "Eraser" at bounding box center [188, 689] width 30 height 10
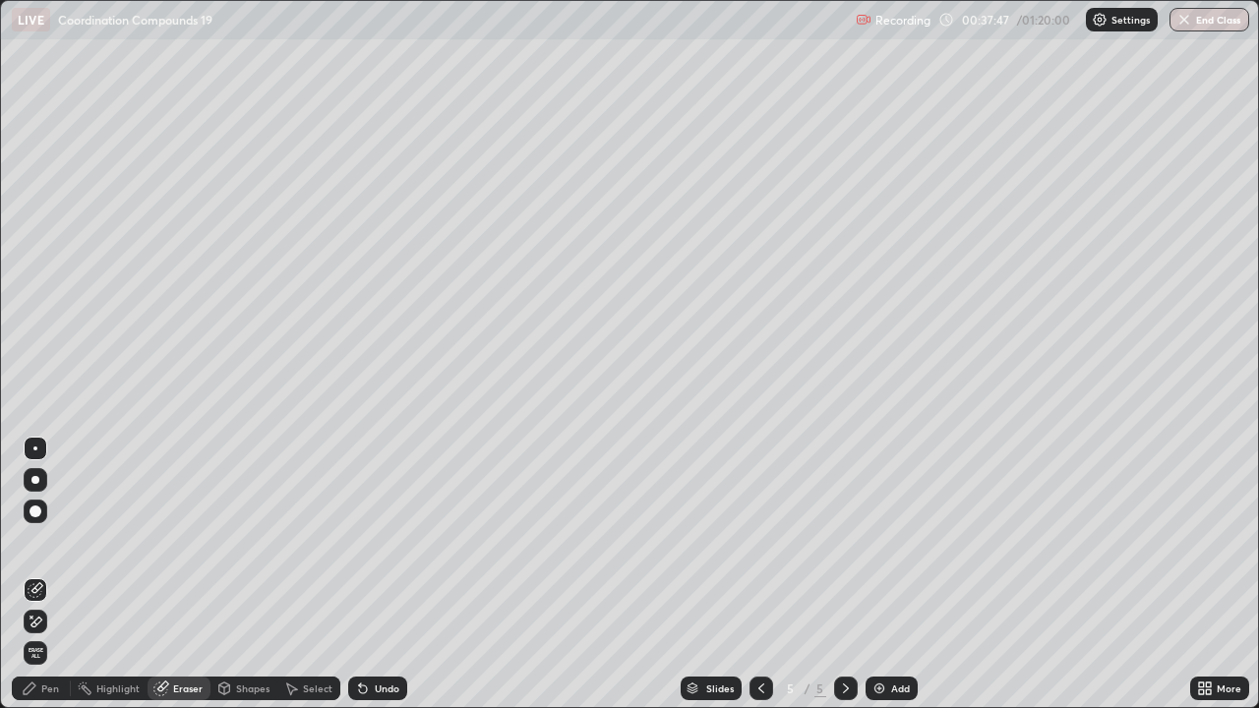
click at [49, 574] on div "Pen" at bounding box center [50, 689] width 18 height 10
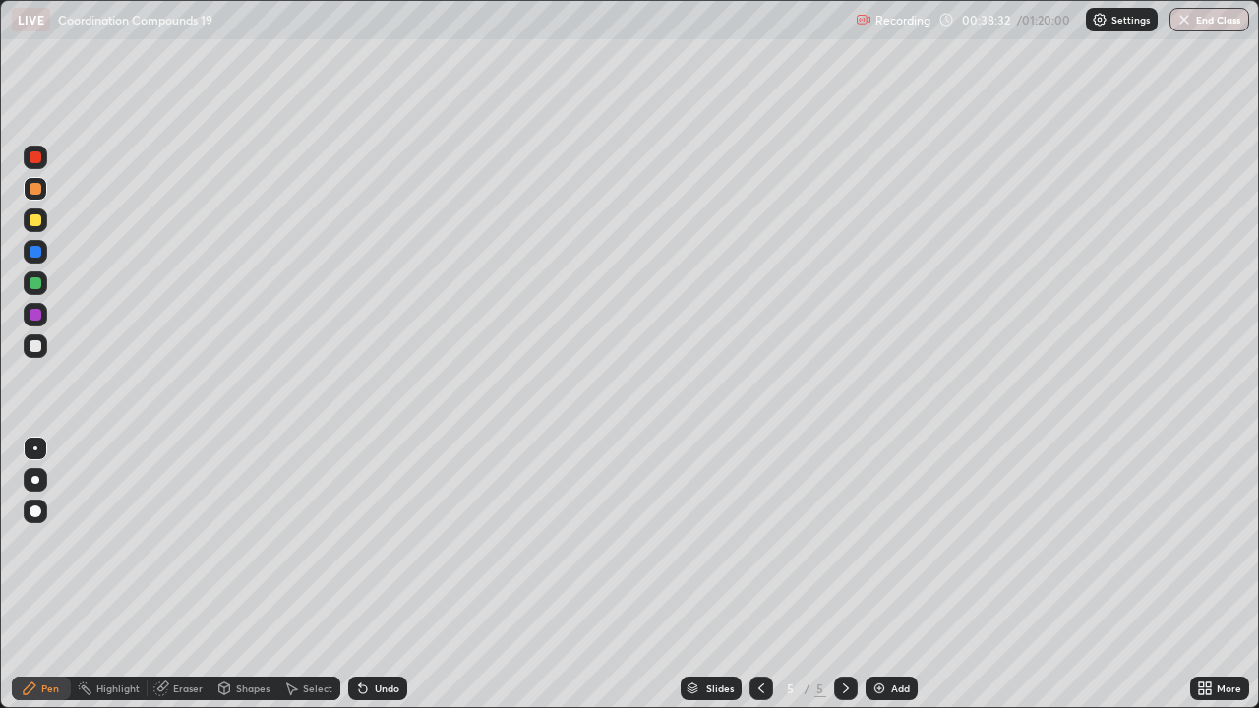
click at [761, 574] on icon at bounding box center [761, 689] width 16 height 16
click at [843, 574] on icon at bounding box center [846, 689] width 16 height 16
click at [767, 574] on div at bounding box center [761, 689] width 24 height 24
click at [760, 574] on icon at bounding box center [761, 689] width 16 height 16
click at [844, 574] on icon at bounding box center [846, 689] width 16 height 16
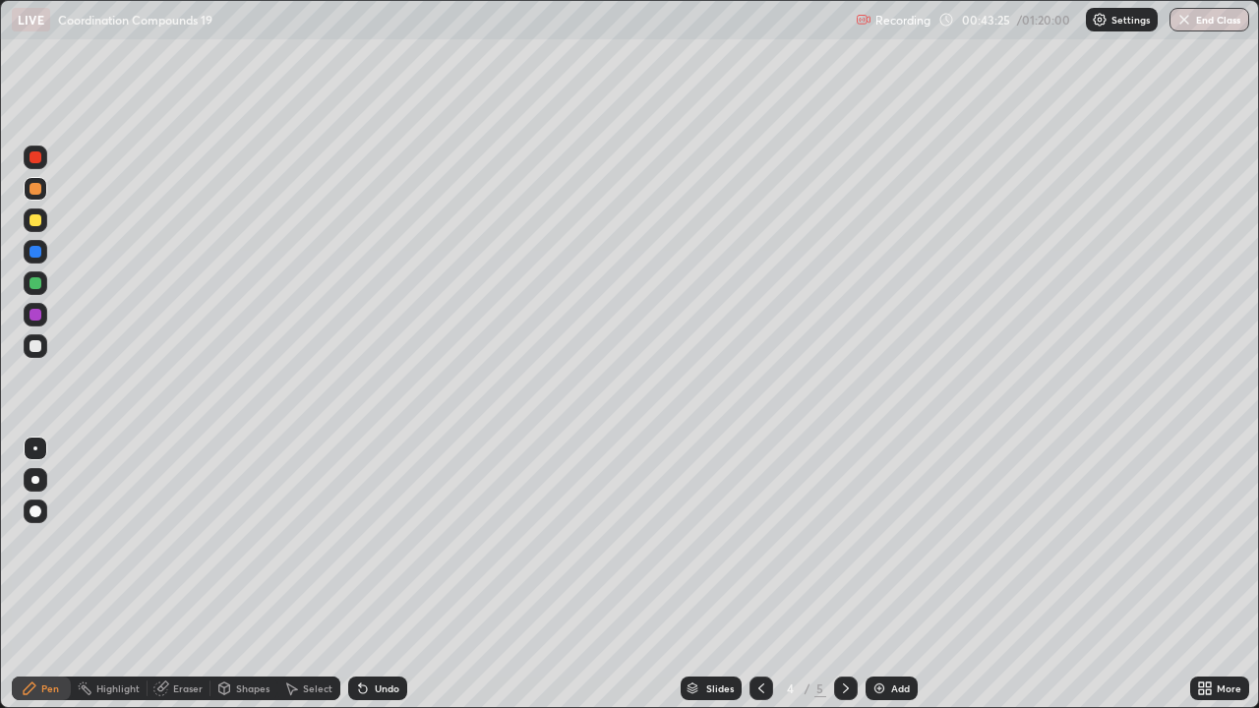
click at [40, 219] on div at bounding box center [36, 220] width 12 height 12
click at [877, 574] on img at bounding box center [879, 689] width 16 height 16
click at [37, 191] on div at bounding box center [36, 189] width 12 height 12
click at [33, 187] on div at bounding box center [36, 189] width 12 height 12
click at [758, 574] on icon at bounding box center [761, 689] width 6 height 10
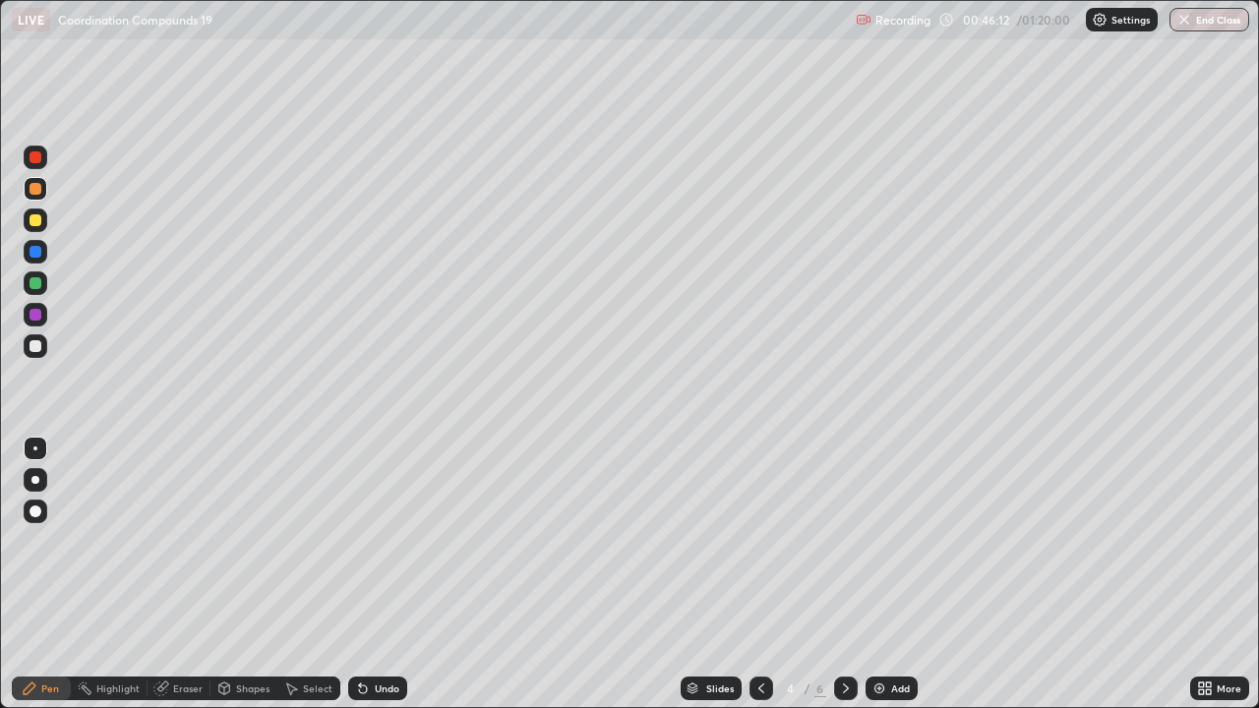
click at [835, 574] on div at bounding box center [846, 689] width 24 height 24
click at [843, 574] on icon at bounding box center [846, 689] width 6 height 10
click at [844, 574] on icon at bounding box center [846, 689] width 16 height 16
click at [841, 574] on icon at bounding box center [846, 689] width 16 height 16
click at [749, 574] on div at bounding box center [761, 689] width 24 height 24
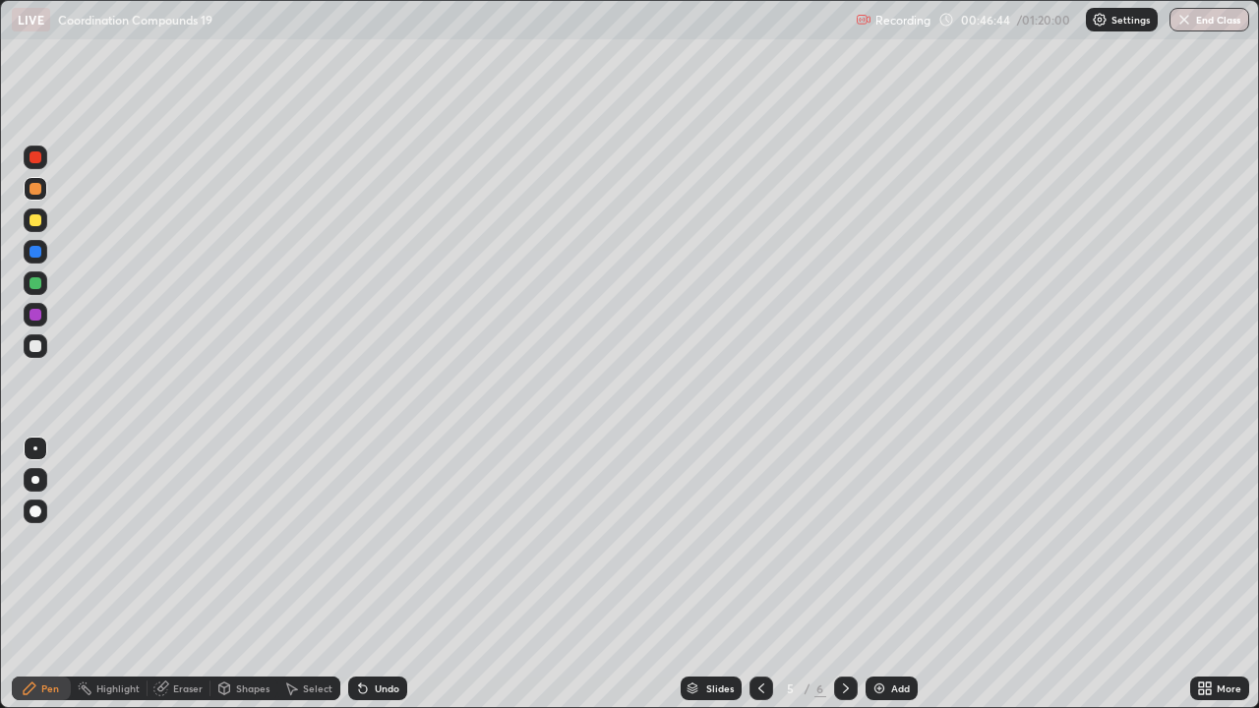
click at [758, 574] on icon at bounding box center [761, 689] width 16 height 16
click at [839, 574] on div at bounding box center [846, 689] width 24 height 24
click at [845, 574] on icon at bounding box center [846, 689] width 16 height 16
click at [846, 574] on icon at bounding box center [846, 689] width 16 height 16
click at [753, 574] on icon at bounding box center [761, 689] width 16 height 16
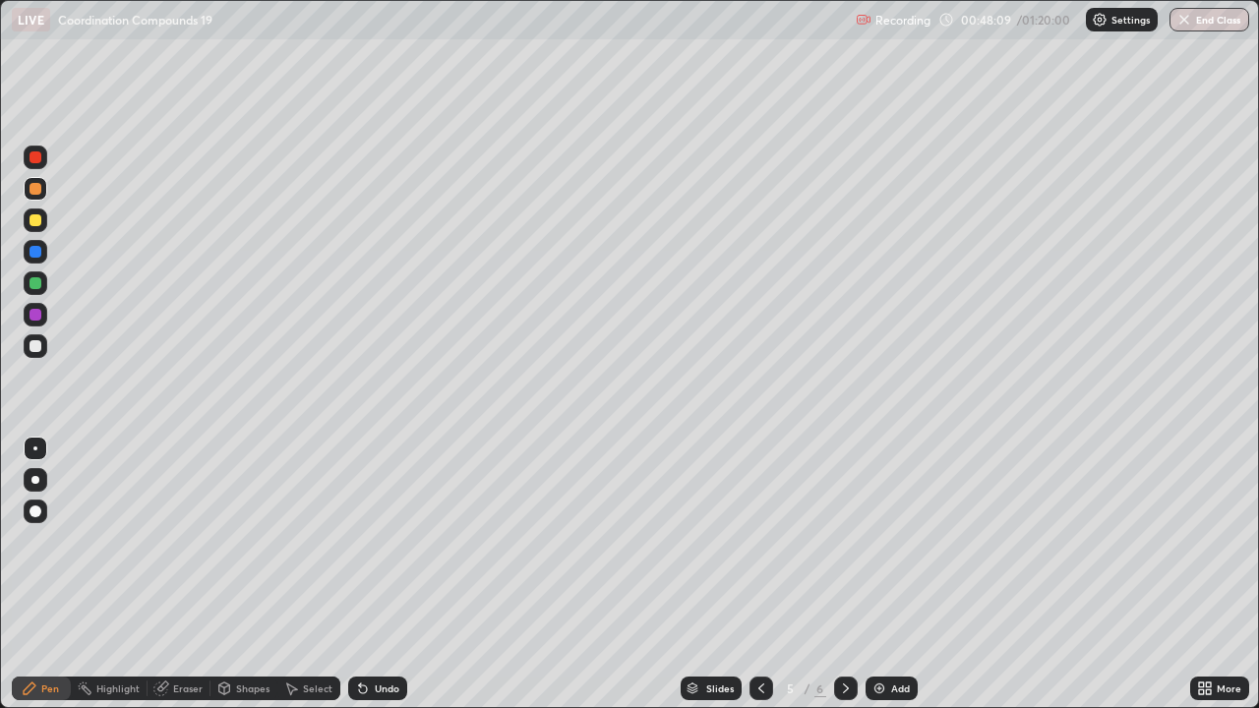
click at [185, 574] on div "Eraser" at bounding box center [188, 689] width 30 height 10
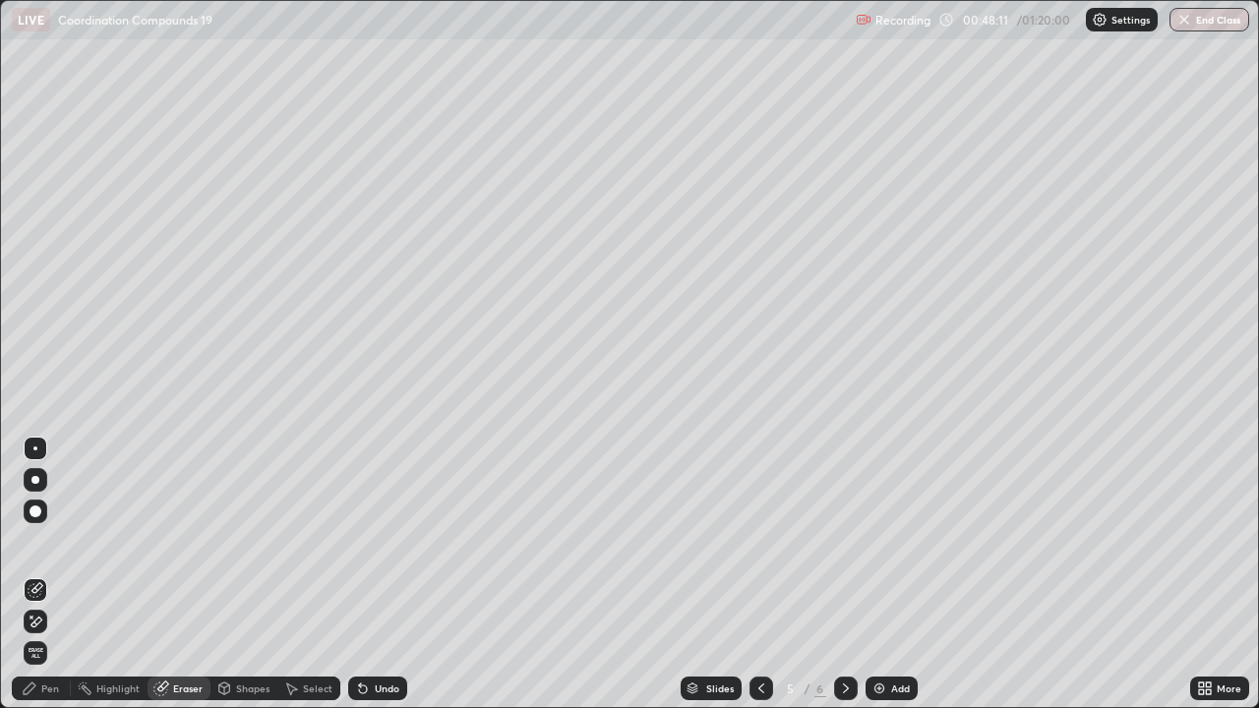
click at [49, 574] on div "Pen" at bounding box center [50, 689] width 18 height 10
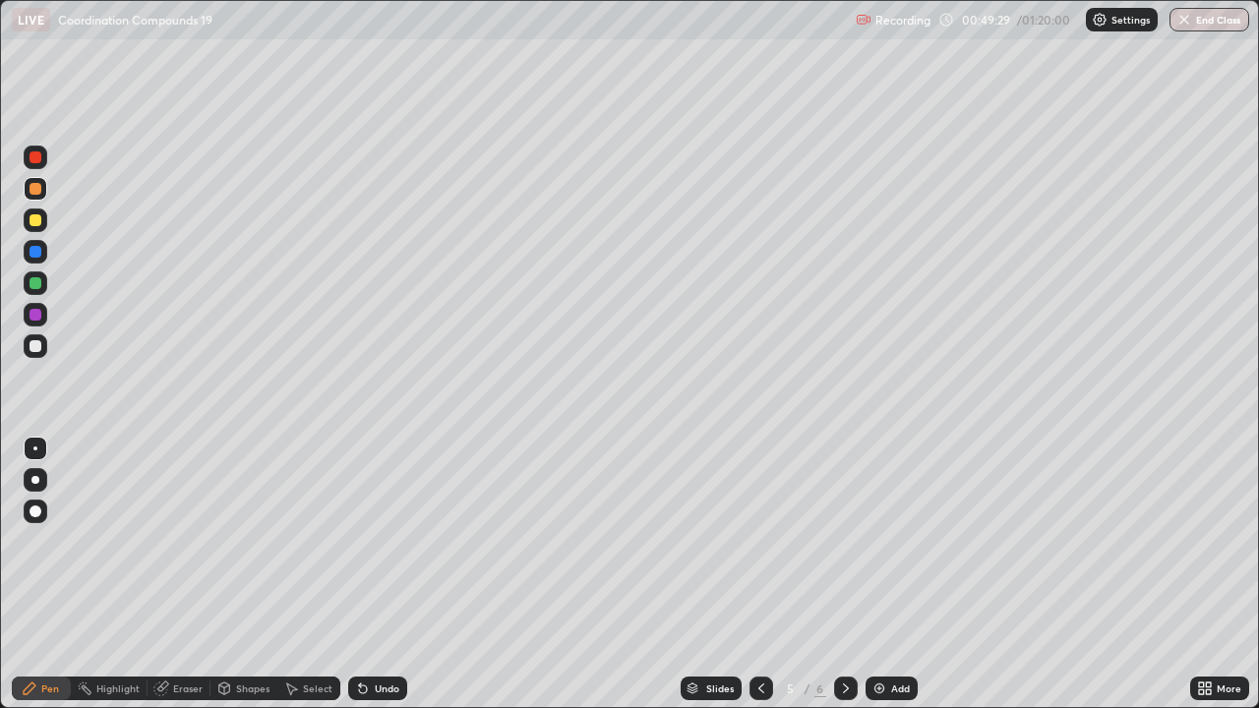
click at [876, 574] on img at bounding box center [879, 689] width 16 height 16
click at [35, 221] on div at bounding box center [36, 220] width 12 height 12
click at [35, 220] on div at bounding box center [36, 220] width 12 height 12
click at [177, 574] on div "Eraser" at bounding box center [188, 689] width 30 height 10
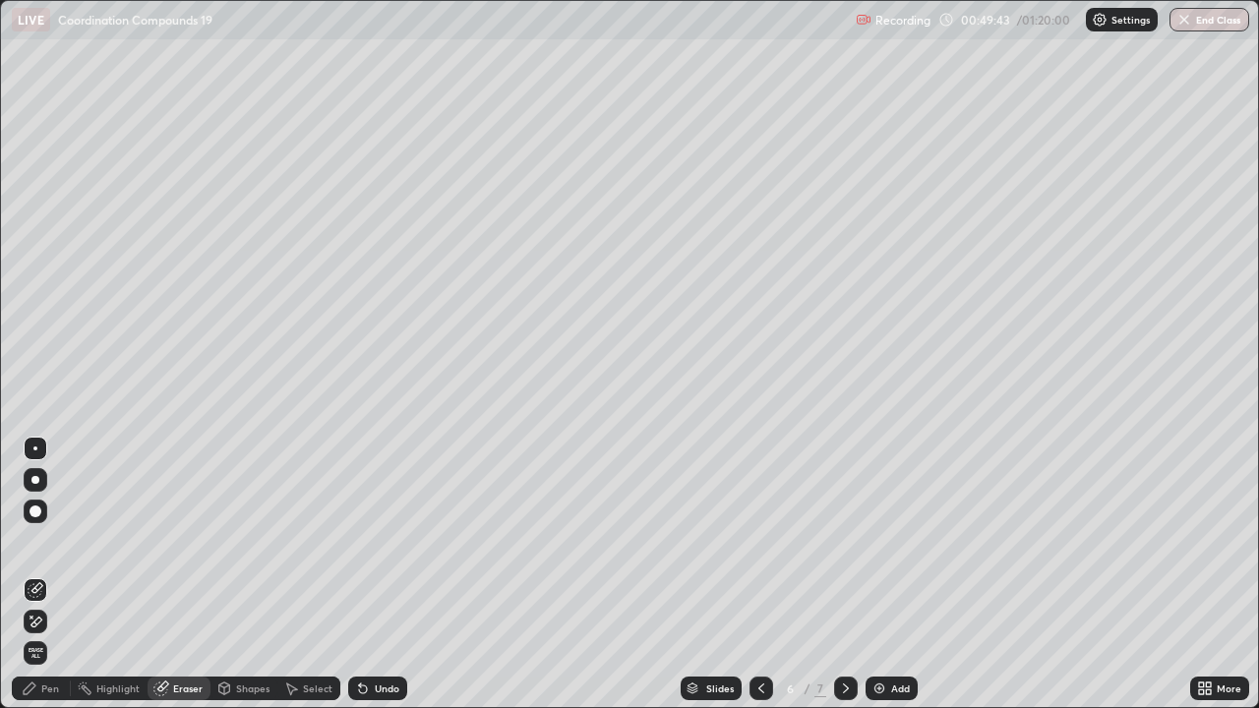
click at [50, 574] on div "Pen" at bounding box center [50, 689] width 18 height 10
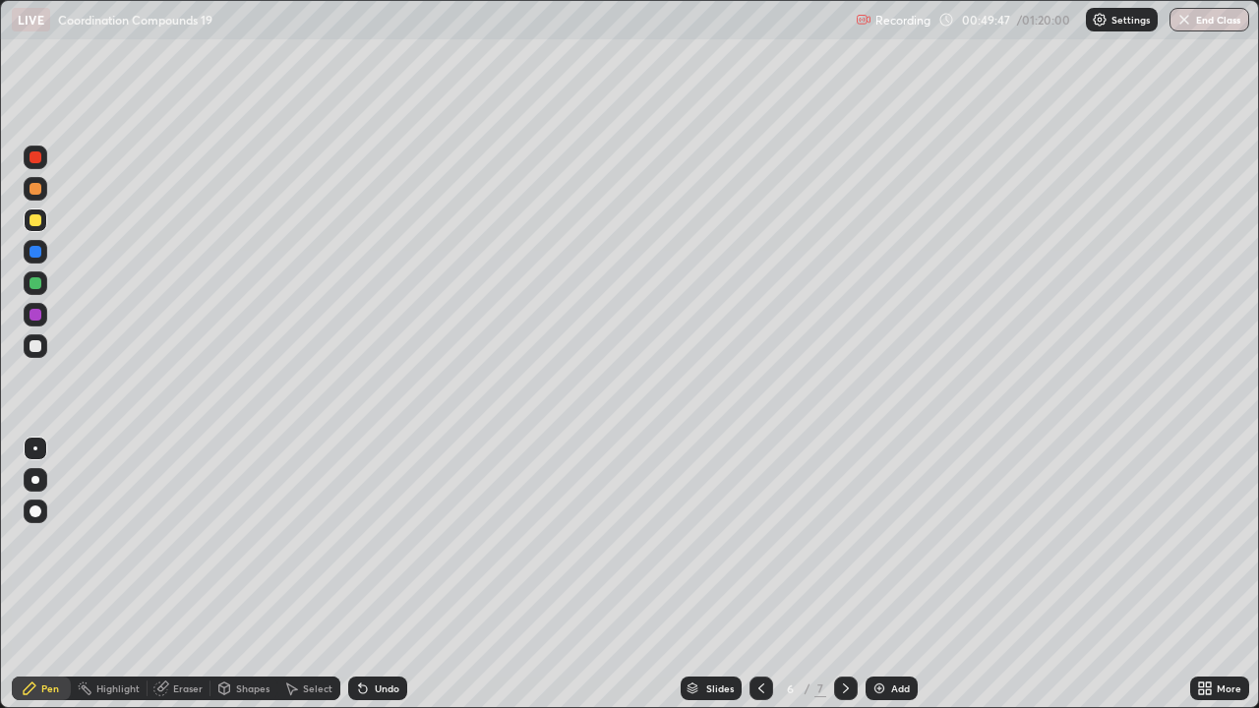
click at [32, 194] on div at bounding box center [36, 189] width 12 height 12
click at [35, 191] on div at bounding box center [36, 189] width 12 height 12
click at [31, 222] on div at bounding box center [36, 220] width 12 height 12
click at [35, 219] on div at bounding box center [36, 220] width 12 height 12
click at [35, 192] on div at bounding box center [36, 189] width 12 height 12
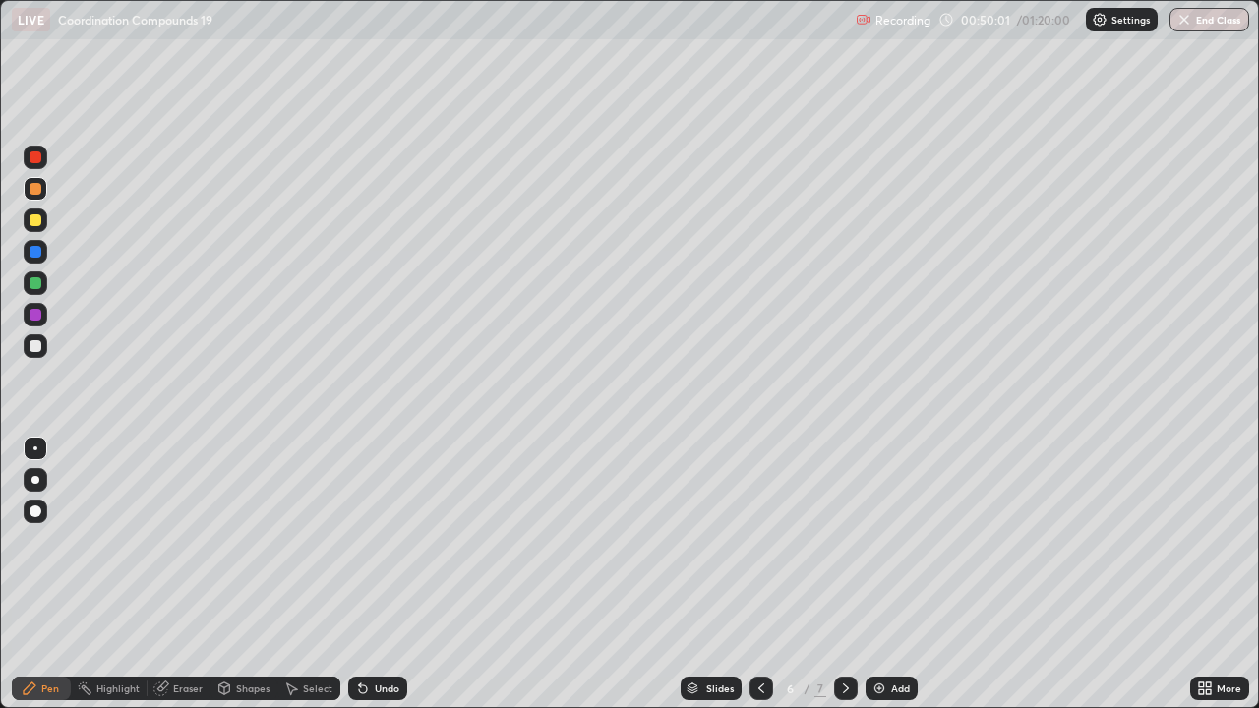
click at [32, 190] on div at bounding box center [36, 189] width 12 height 12
click at [33, 230] on div at bounding box center [36, 220] width 24 height 24
click at [35, 221] on div at bounding box center [36, 220] width 12 height 12
click at [191, 574] on div "Eraser" at bounding box center [188, 689] width 30 height 10
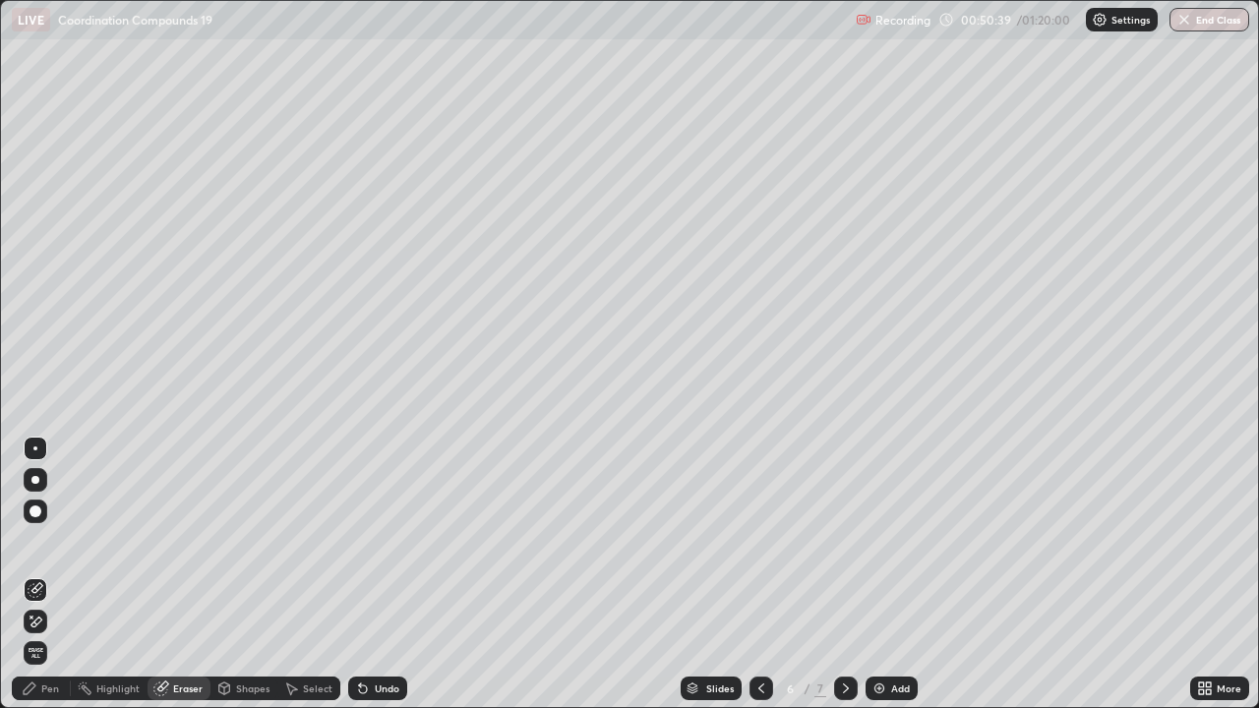
click at [47, 574] on div "Pen" at bounding box center [50, 689] width 18 height 10
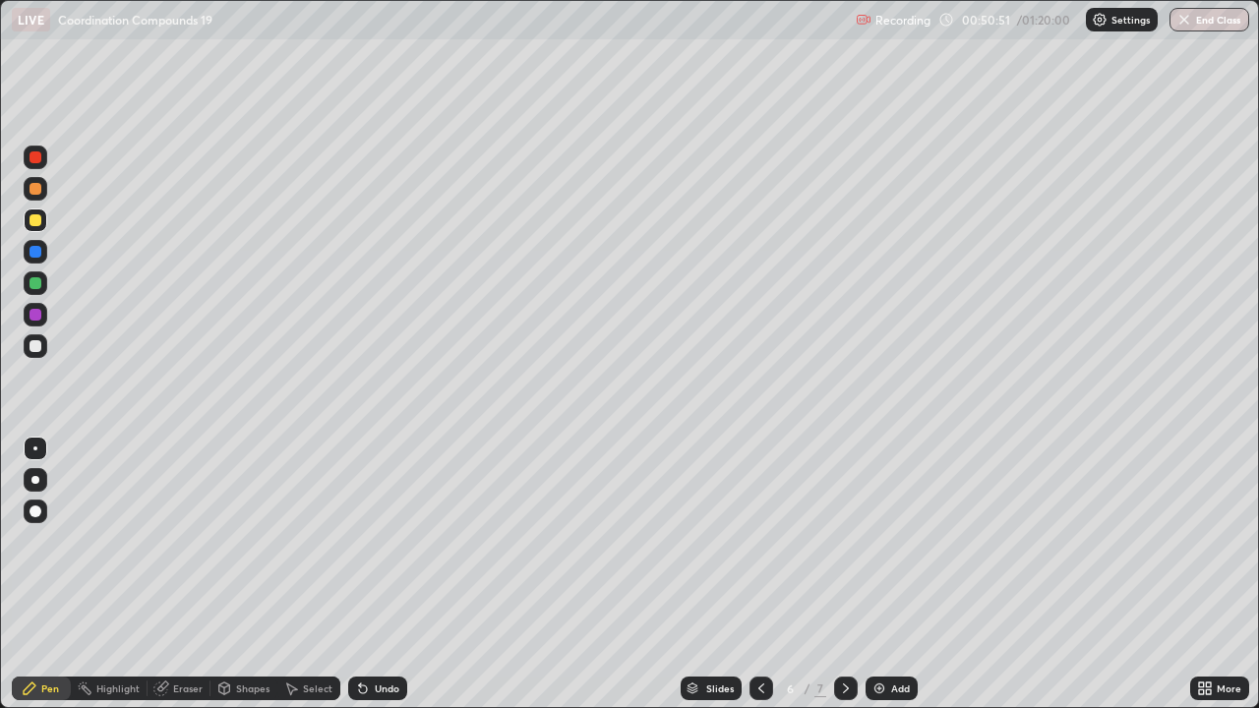
click at [36, 351] on div at bounding box center [36, 346] width 12 height 12
click at [38, 349] on div at bounding box center [36, 346] width 12 height 12
click at [37, 221] on div at bounding box center [36, 220] width 12 height 12
click at [36, 223] on div at bounding box center [36, 220] width 12 height 12
click at [193, 574] on div "Eraser" at bounding box center [179, 689] width 63 height 24
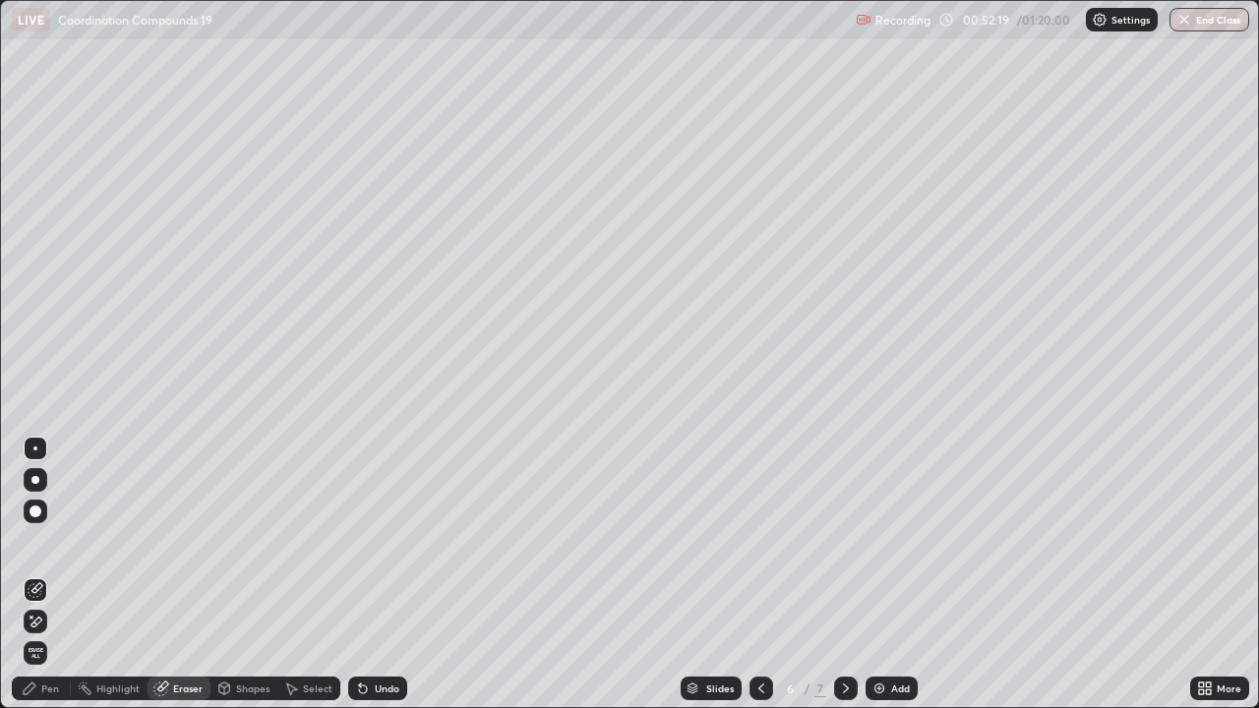
click at [52, 574] on div "Pen" at bounding box center [50, 689] width 18 height 10
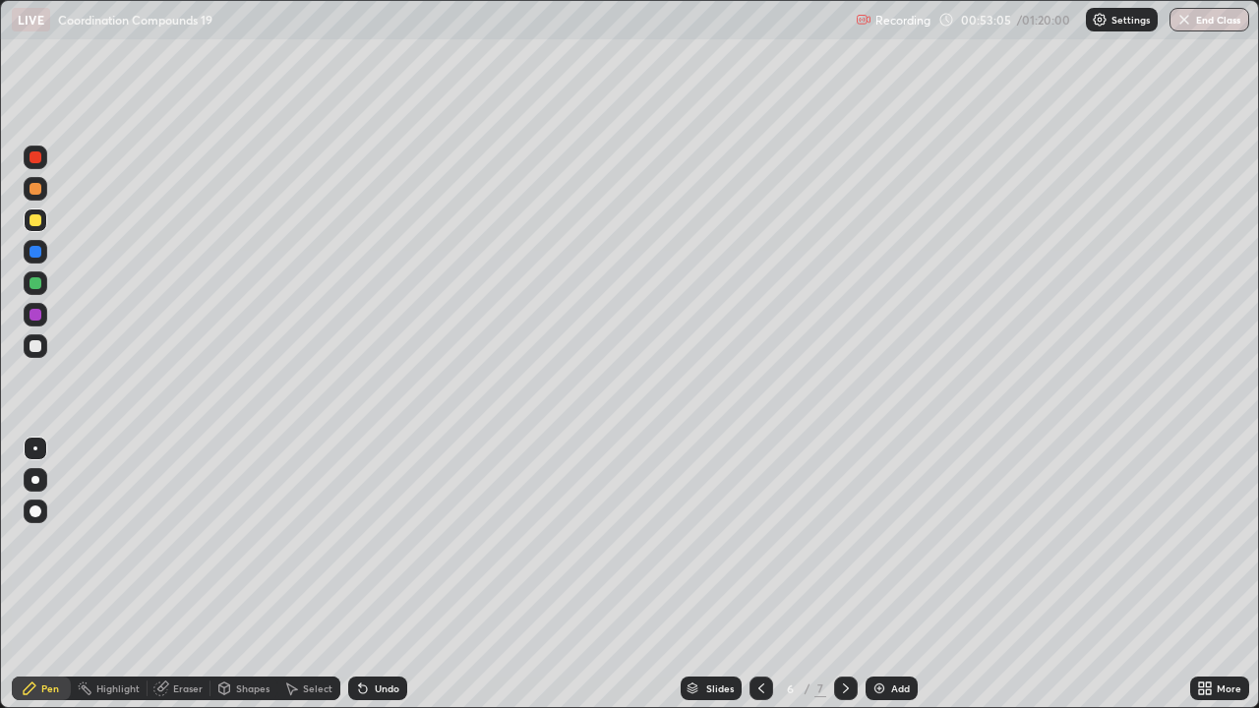
click at [191, 574] on div "Eraser" at bounding box center [179, 689] width 63 height 24
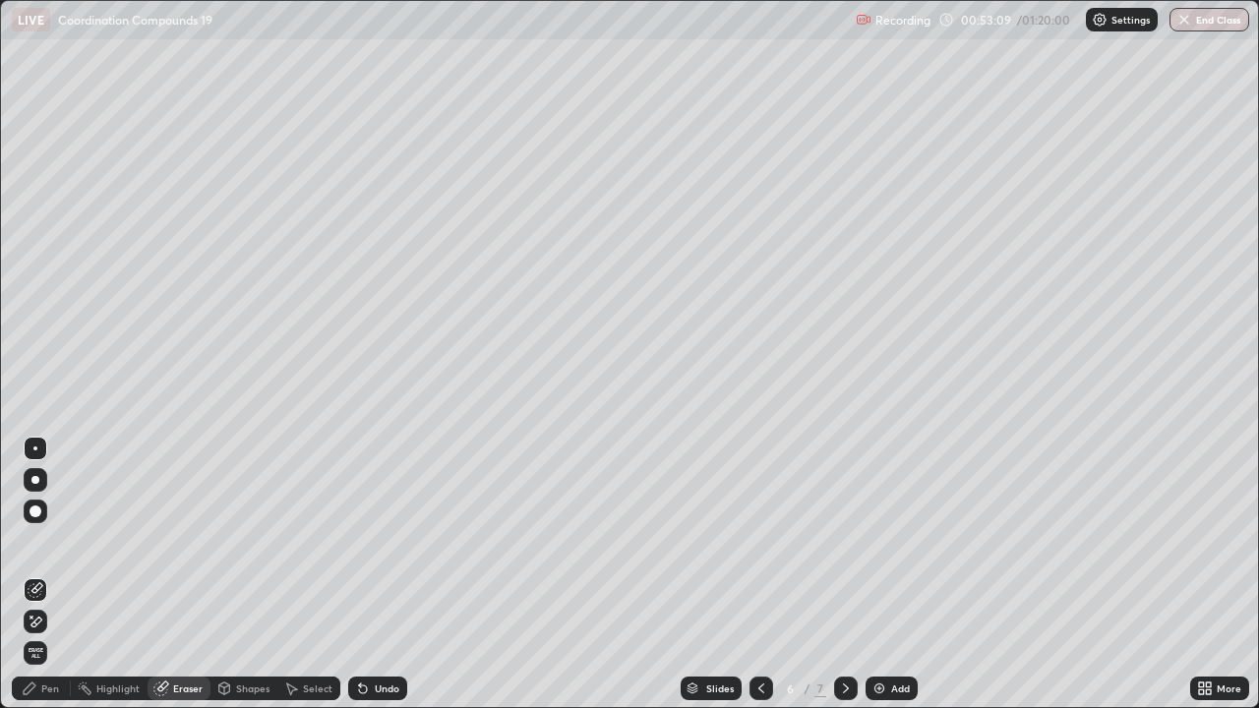
click at [57, 574] on div "Pen" at bounding box center [41, 689] width 59 height 24
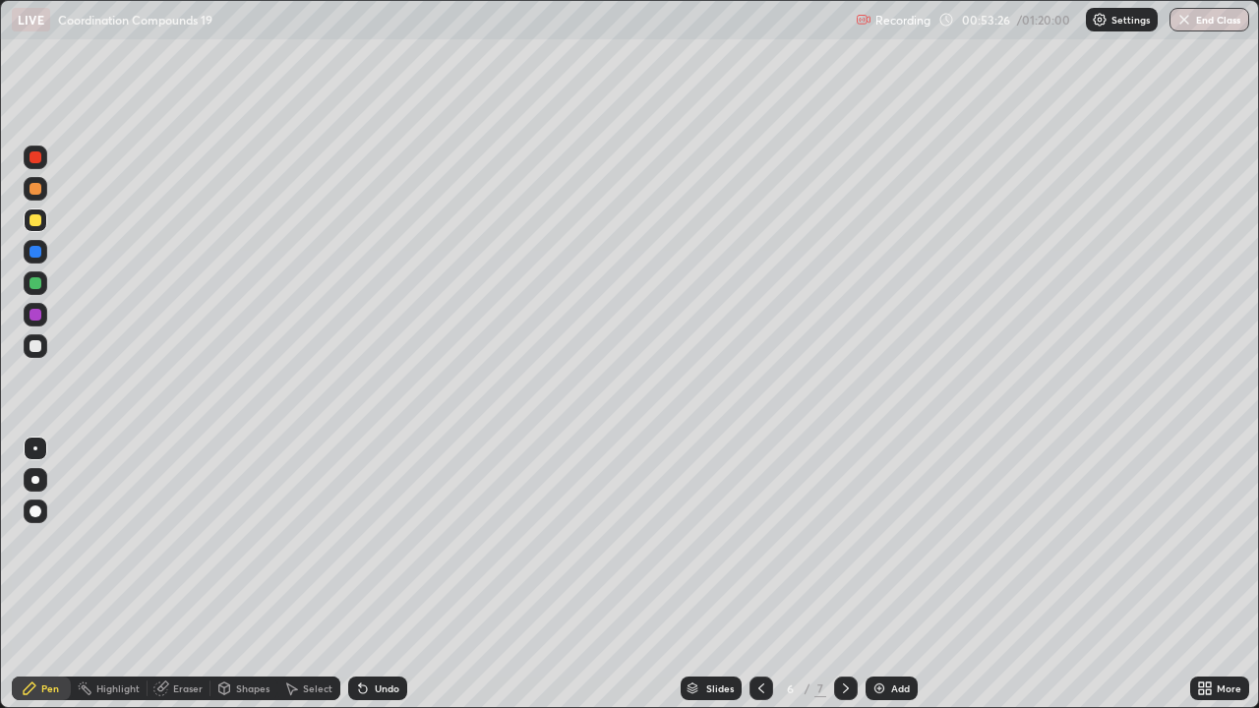
click at [36, 191] on div at bounding box center [36, 189] width 12 height 12
click at [30, 251] on div at bounding box center [36, 252] width 12 height 12
click at [33, 241] on div at bounding box center [36, 252] width 24 height 24
click at [36, 341] on div at bounding box center [36, 346] width 12 height 12
click at [198, 574] on div "Eraser" at bounding box center [188, 689] width 30 height 10
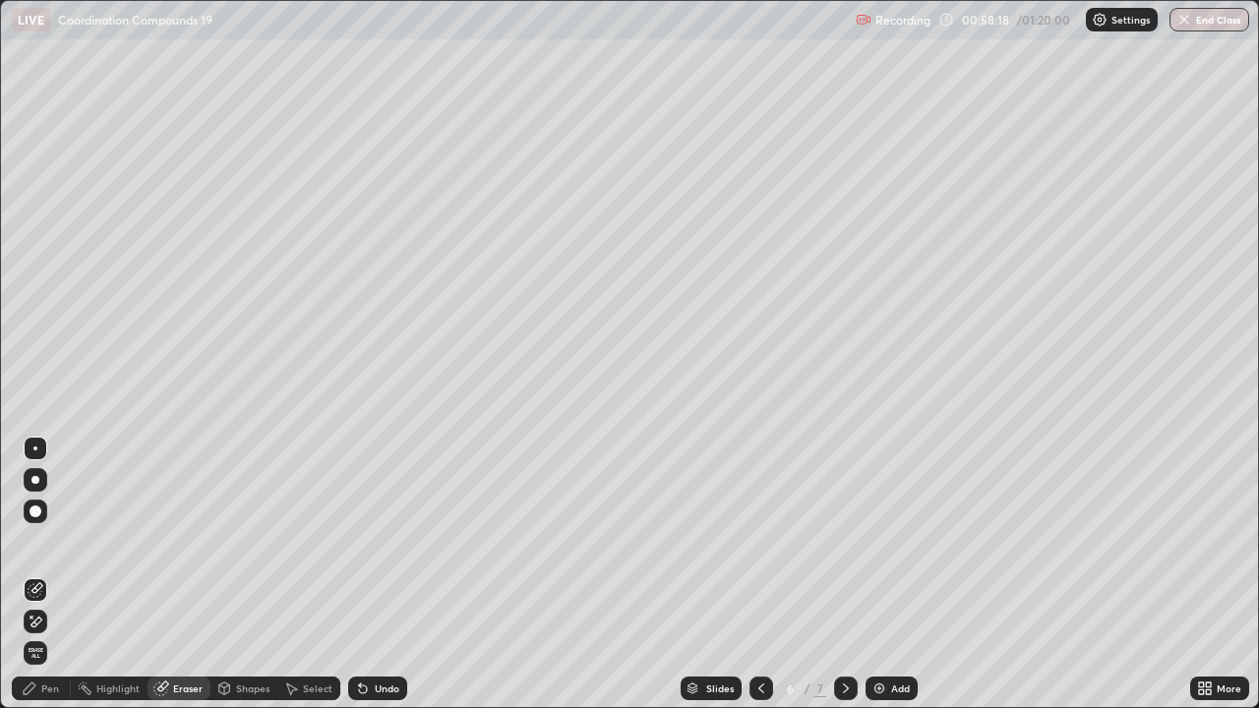
click at [55, 574] on div "Pen" at bounding box center [50, 689] width 18 height 10
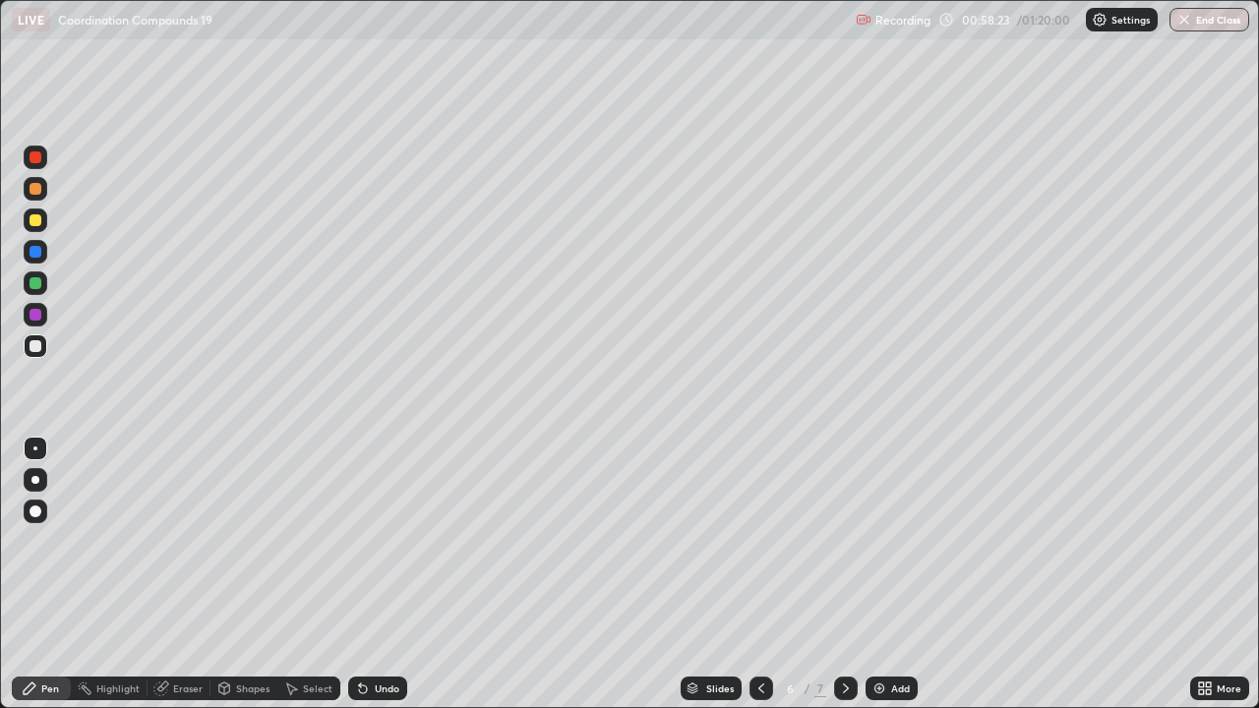
click at [33, 282] on div at bounding box center [36, 283] width 12 height 12
click at [30, 281] on div at bounding box center [36, 283] width 12 height 12
click at [243, 574] on div "Shapes" at bounding box center [252, 689] width 33 height 10
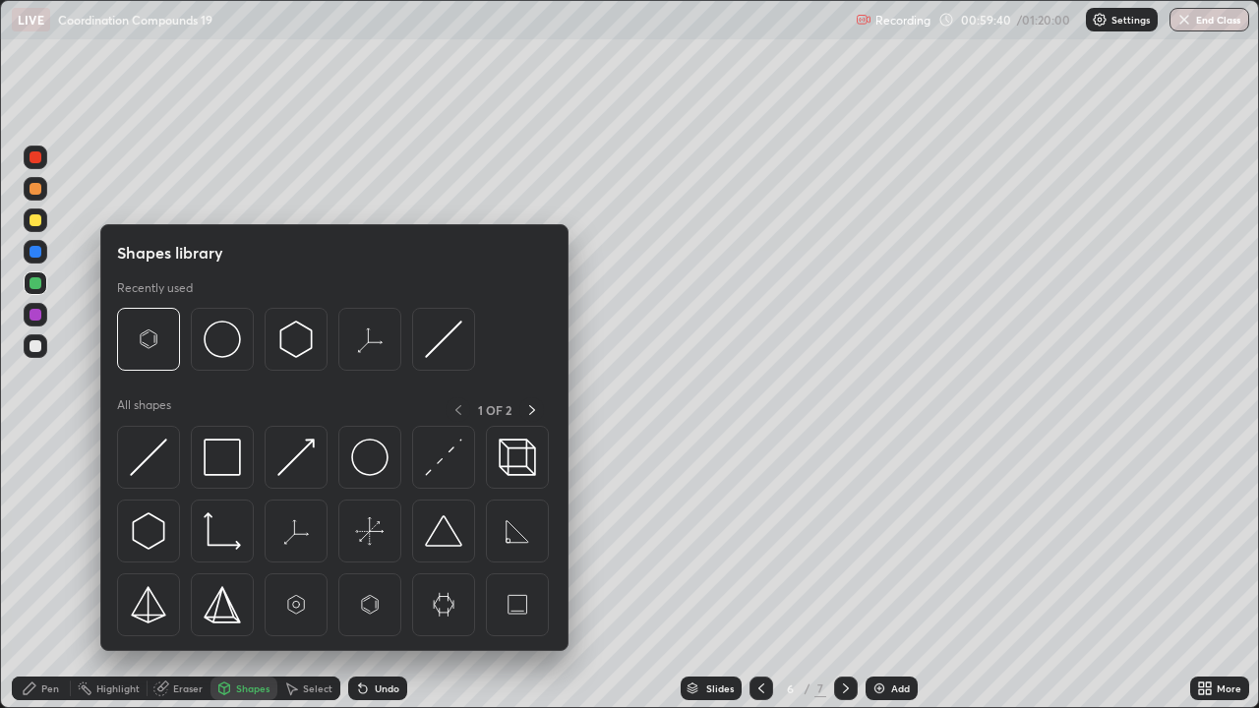
click at [196, 574] on div "Eraser" at bounding box center [188, 689] width 30 height 10
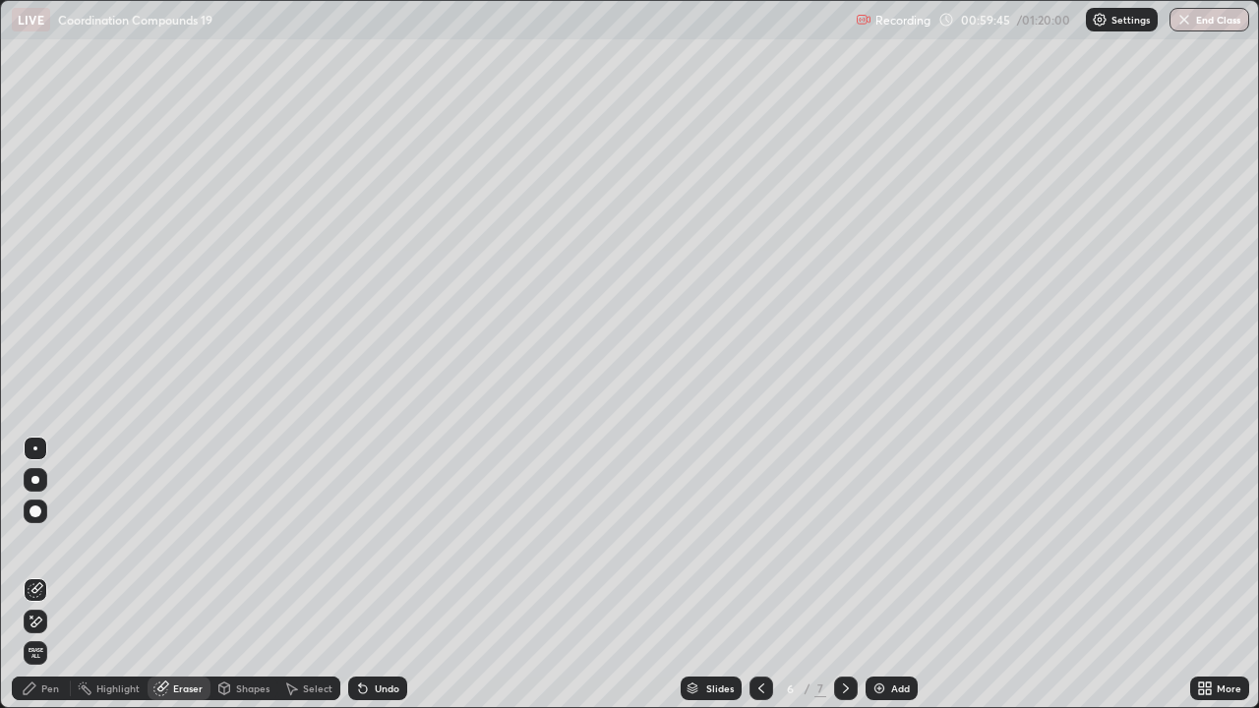
click at [45, 574] on div "Pen" at bounding box center [50, 689] width 18 height 10
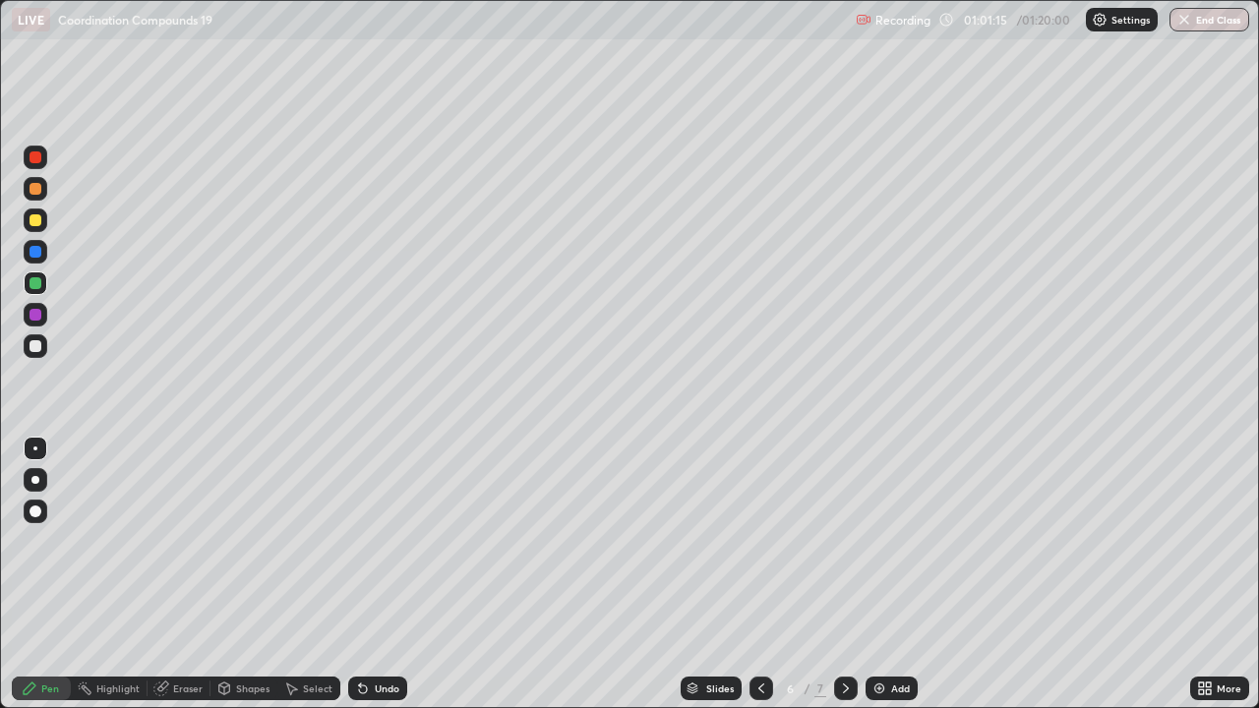
click at [38, 219] on div at bounding box center [36, 220] width 12 height 12
click at [37, 222] on div at bounding box center [36, 220] width 12 height 12
click at [187, 574] on div "Eraser" at bounding box center [188, 689] width 30 height 10
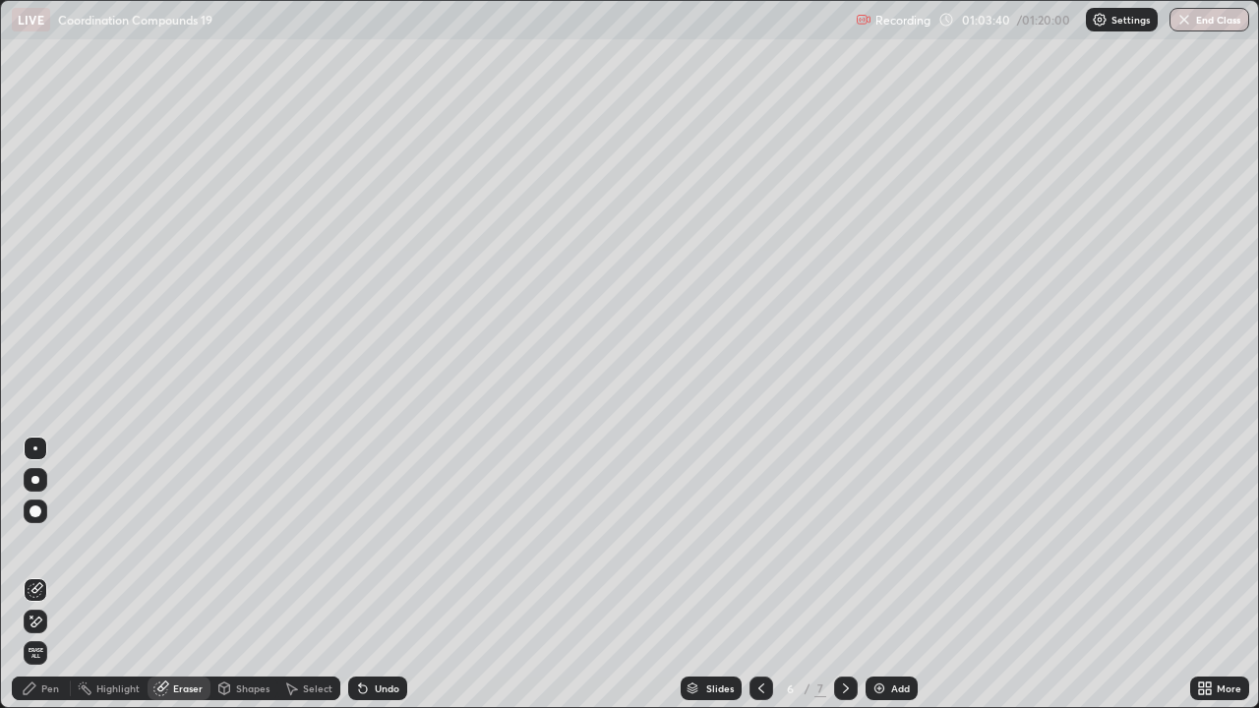
click at [51, 574] on div "Pen" at bounding box center [50, 689] width 18 height 10
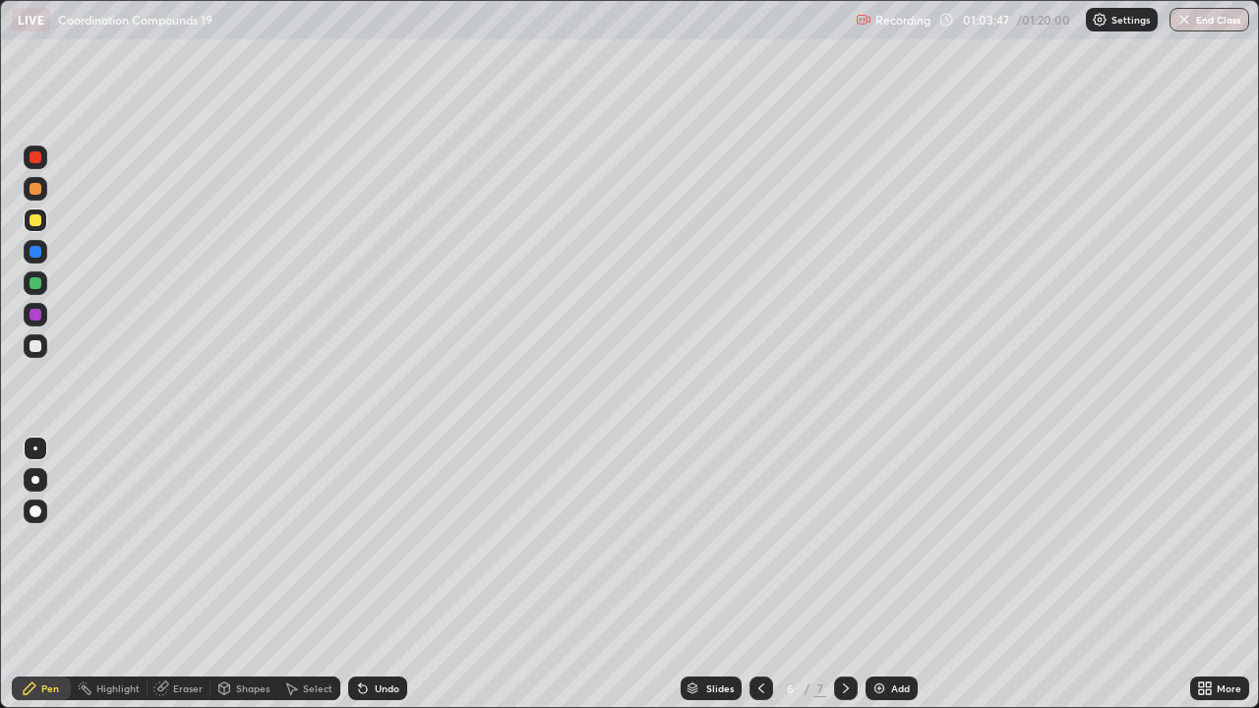
click at [181, 574] on div "Eraser" at bounding box center [188, 689] width 30 height 10
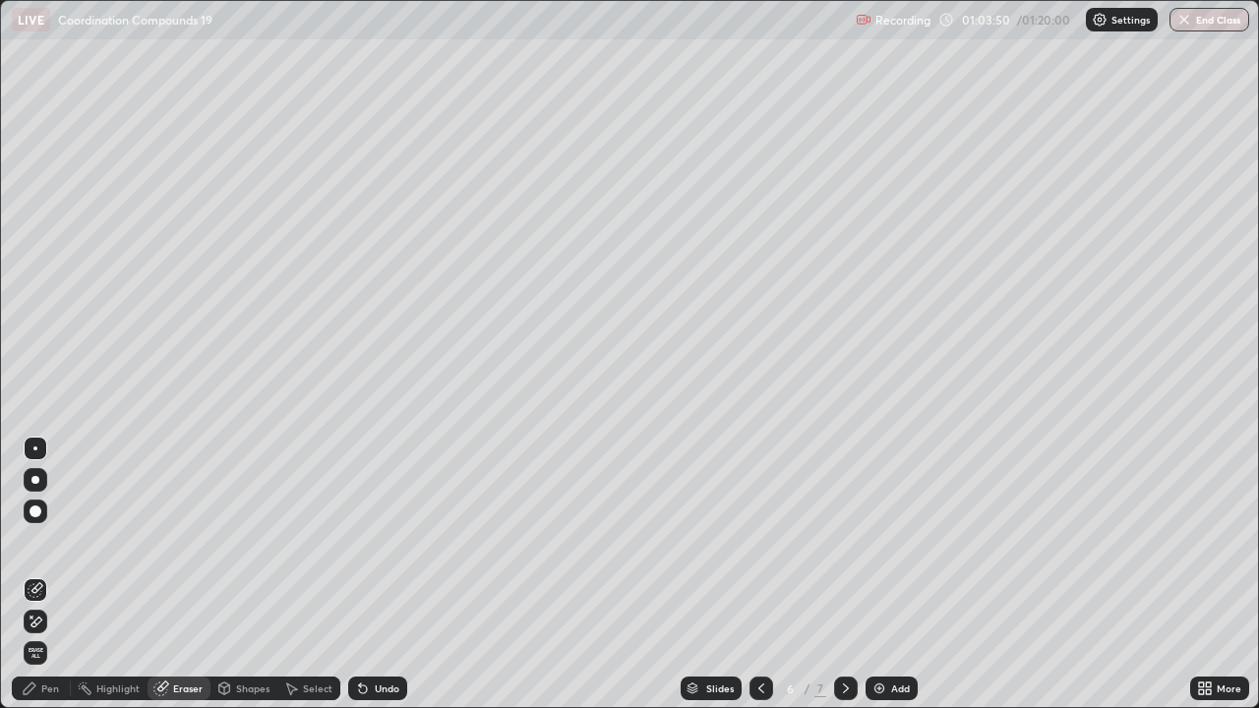
click at [48, 574] on div "Pen" at bounding box center [50, 689] width 18 height 10
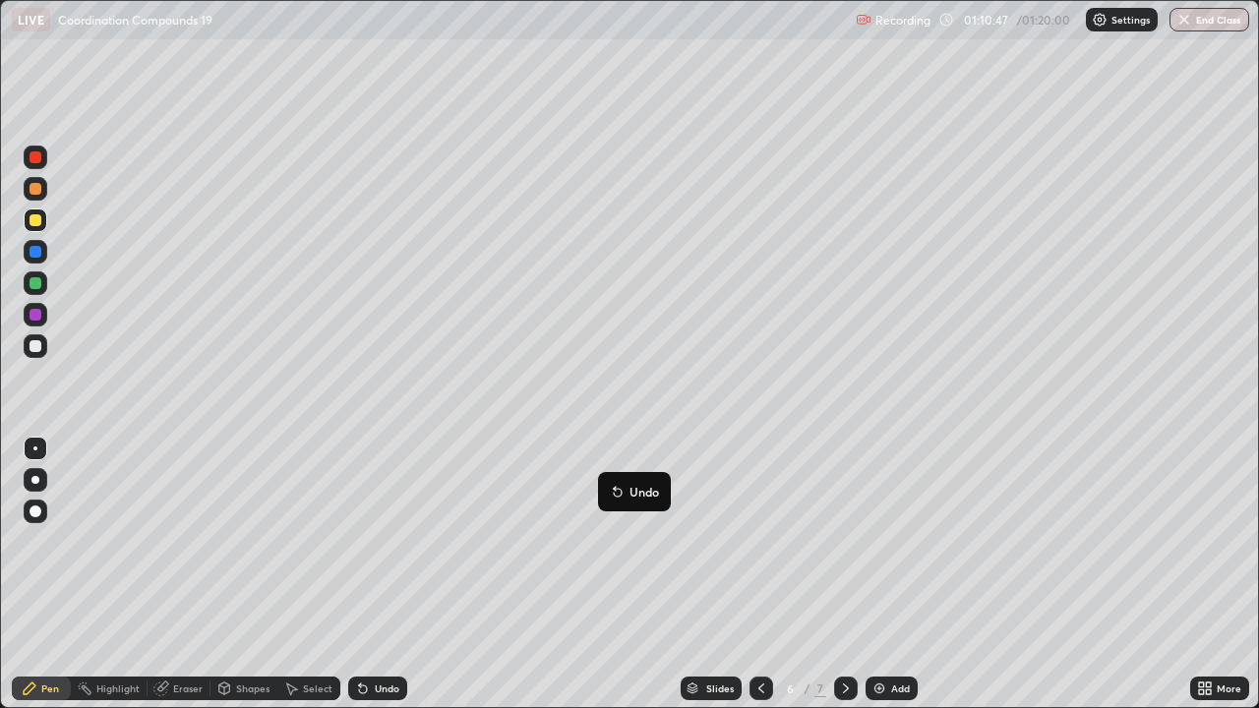
click at [1199, 22] on button "End Class" at bounding box center [1209, 20] width 80 height 24
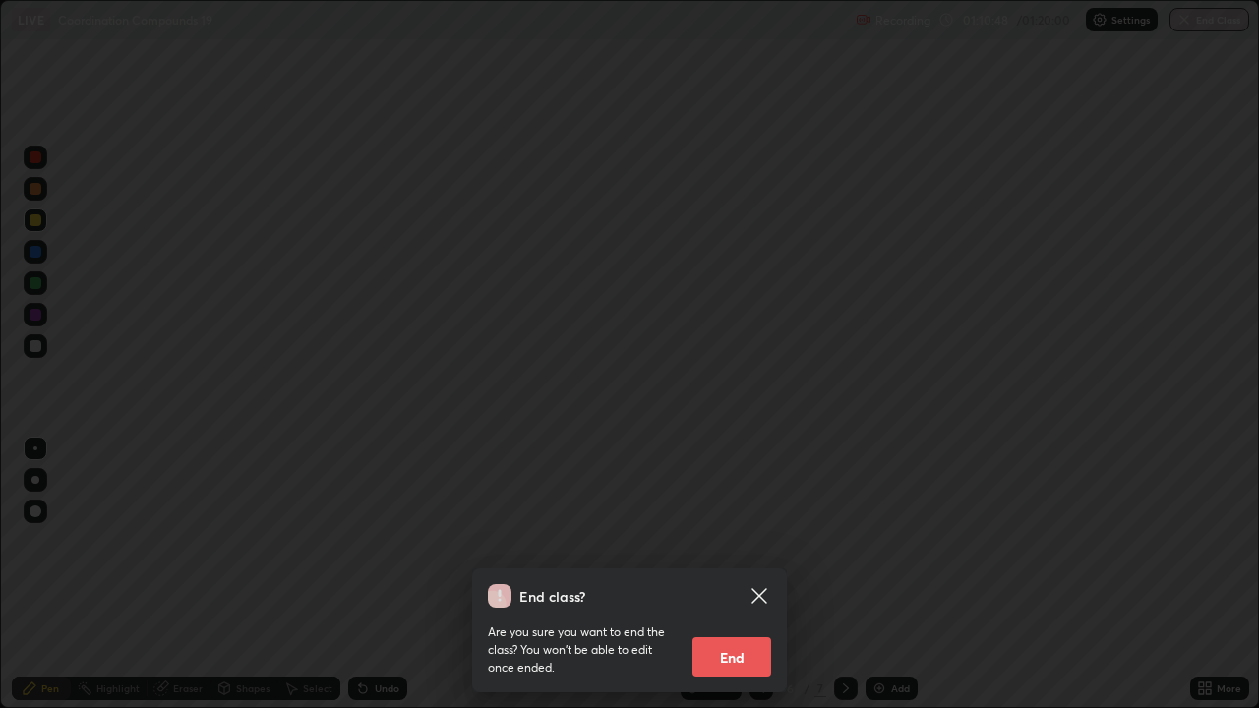
click at [738, 574] on button "End" at bounding box center [731, 656] width 79 height 39
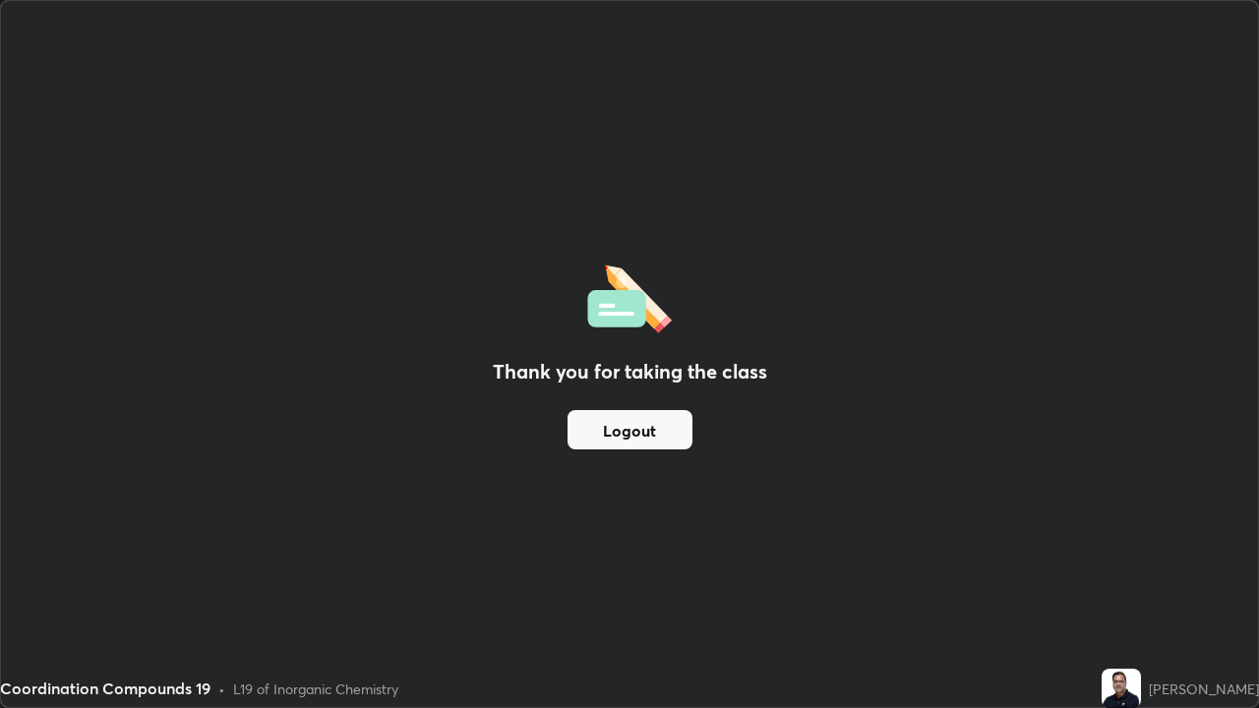
click at [646, 437] on button "Logout" at bounding box center [629, 429] width 125 height 39
